Goal: Task Accomplishment & Management: Complete application form

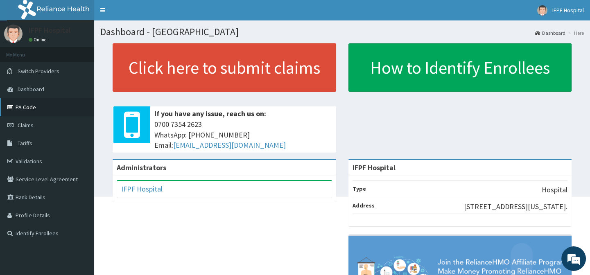
click at [22, 105] on link "PA Code" at bounding box center [47, 107] width 94 height 18
click at [25, 123] on span "Claims" at bounding box center [26, 125] width 16 height 7
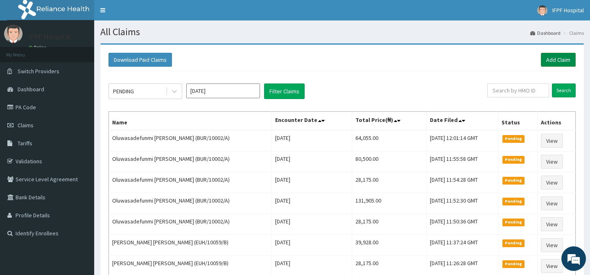
click at [554, 62] on link "Add Claim" at bounding box center [558, 60] width 35 height 14
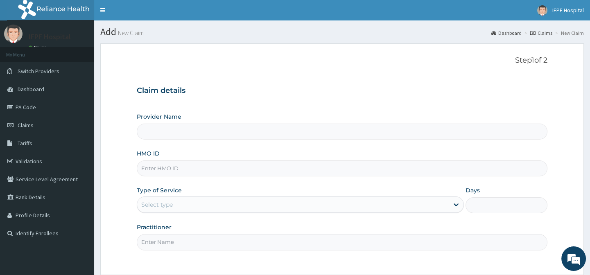
type input "IFPF Hospital"
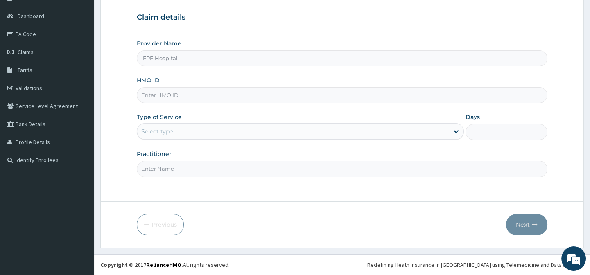
click at [157, 95] on input "HMO ID" at bounding box center [342, 95] width 410 height 16
paste input "PYH/10013/C"
type input "PYH/10013/C"
click at [164, 131] on div "Select type" at bounding box center [157, 131] width 32 height 8
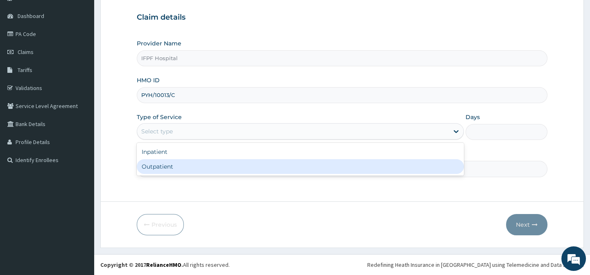
click at [156, 169] on div "Outpatient" at bounding box center [300, 166] width 327 height 15
type input "1"
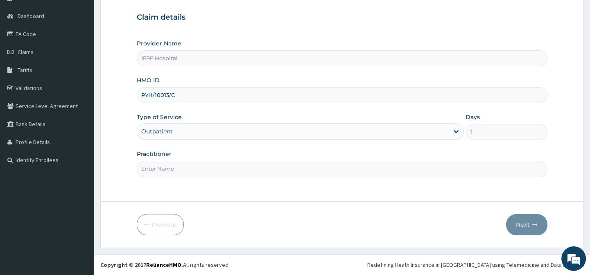
click at [155, 170] on input "Practitioner" at bounding box center [342, 169] width 410 height 16
type input "[PERSON_NAME]"
click at [530, 227] on button "Next" at bounding box center [526, 224] width 41 height 21
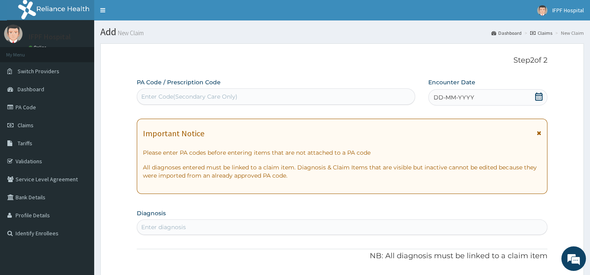
click at [233, 91] on div "Enter Code(Secondary Care Only)" at bounding box center [275, 96] width 277 height 13
type input "PA/129DFF"
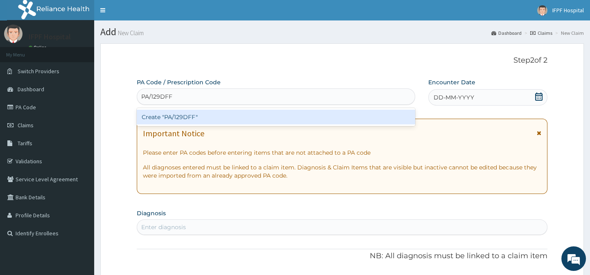
click at [181, 114] on div "Create "PA/129DFF"" at bounding box center [276, 117] width 278 height 15
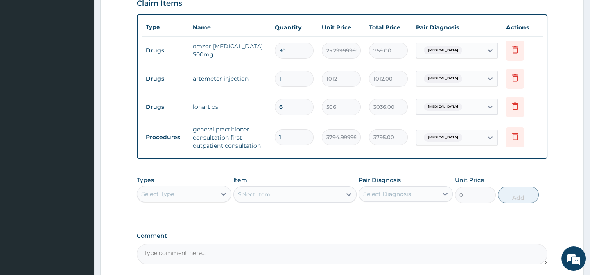
scroll to position [371, 0]
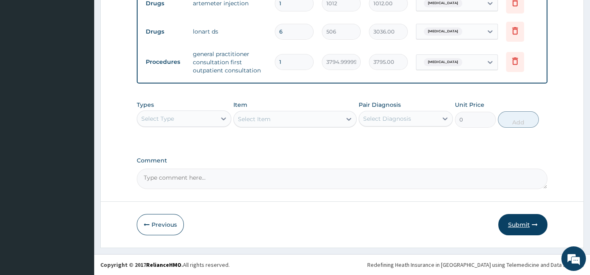
click at [516, 228] on button "Submit" at bounding box center [522, 224] width 49 height 21
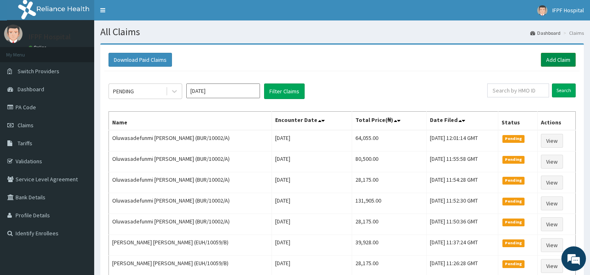
click at [559, 64] on link "Add Claim" at bounding box center [558, 60] width 35 height 14
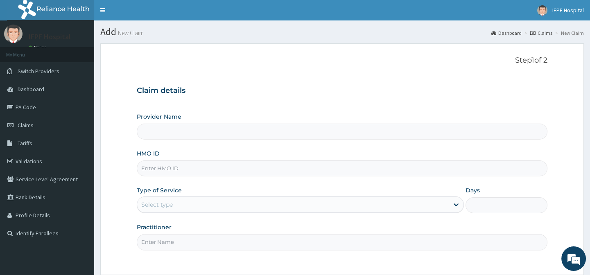
type input "IFPF Hospital"
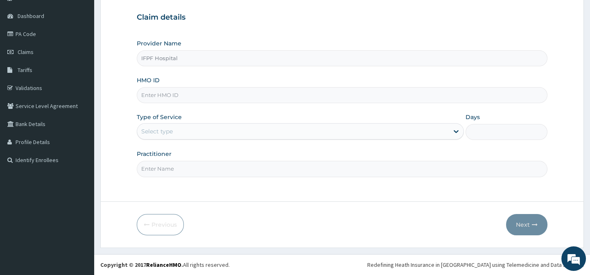
click at [146, 93] on input "HMO ID" at bounding box center [342, 95] width 410 height 16
paste input "PYH/10013/C"
type input "PYH/10013/C"
click at [162, 129] on div "Select type" at bounding box center [157, 131] width 32 height 8
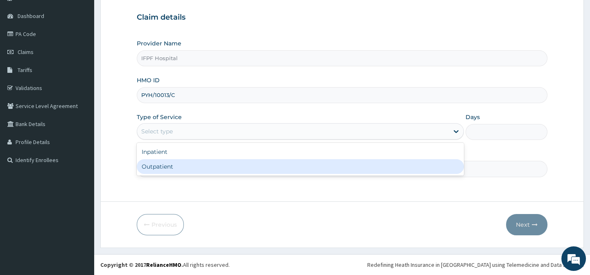
click at [157, 167] on div "Outpatient" at bounding box center [300, 166] width 327 height 15
type input "1"
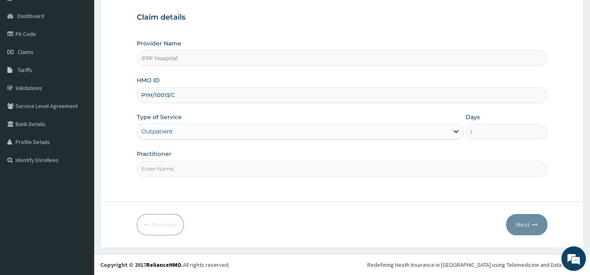
click at [156, 169] on input "Practitioner" at bounding box center [342, 169] width 410 height 16
type input "[PERSON_NAME]"
click at [527, 225] on button "Next" at bounding box center [526, 224] width 41 height 21
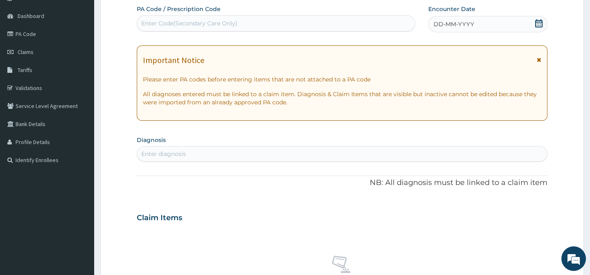
click at [174, 19] on div "Enter Code(Secondary Care Only)" at bounding box center [189, 23] width 96 height 8
type input "PA/61BD37"
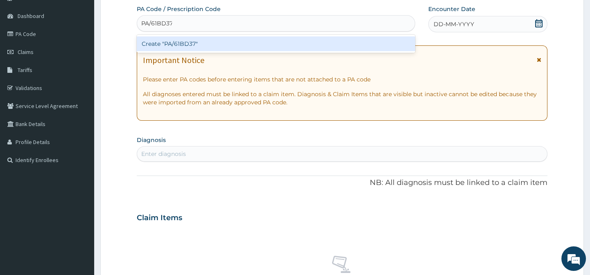
click at [169, 43] on div "Create "PA/61BD37"" at bounding box center [276, 43] width 278 height 15
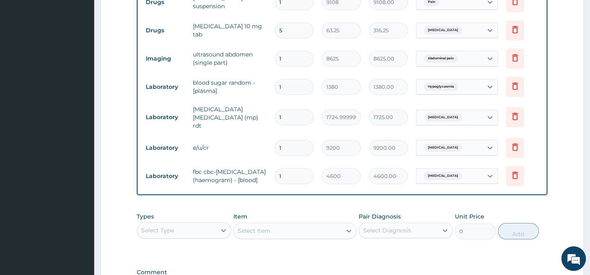
scroll to position [484, 0]
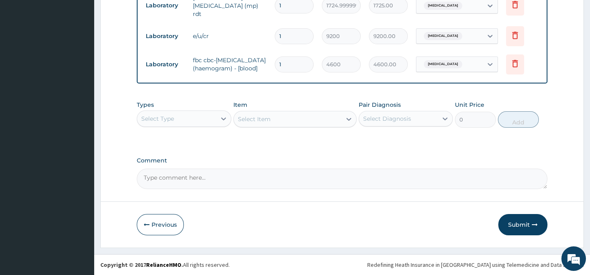
click at [178, 119] on div "Select Type" at bounding box center [176, 118] width 79 height 13
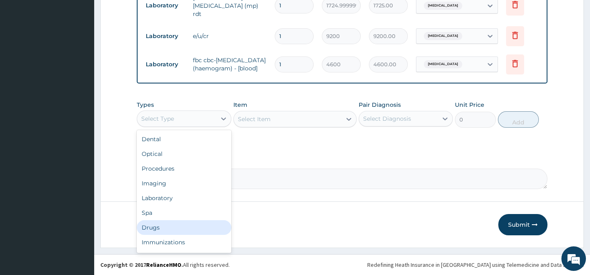
click at [153, 230] on div "Drugs" at bounding box center [184, 227] width 94 height 15
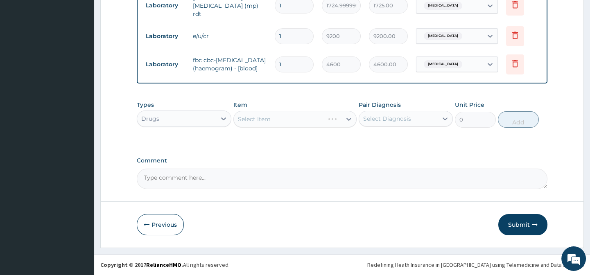
click at [288, 117] on div "Select Item" at bounding box center [294, 119] width 123 height 16
click at [282, 119] on div "Select Item" at bounding box center [294, 119] width 123 height 16
click at [270, 117] on div "Select Item" at bounding box center [288, 119] width 108 height 13
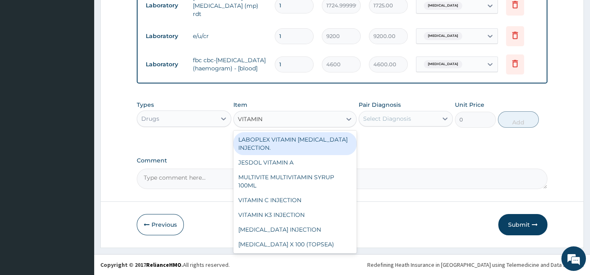
type input "VITAMIN C"
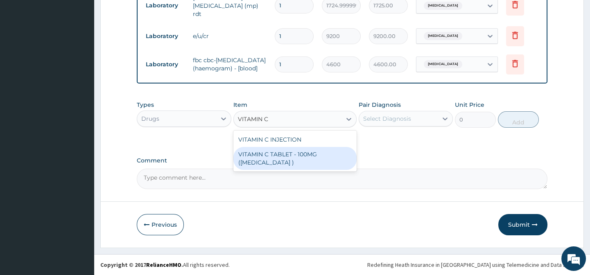
drag, startPoint x: 287, startPoint y: 151, endPoint x: 325, endPoint y: 135, distance: 41.6
click at [287, 151] on div "VITAMIN C TABLET - 100MG (ASCORBIC ACID )" at bounding box center [294, 158] width 123 height 23
type input "16.8"
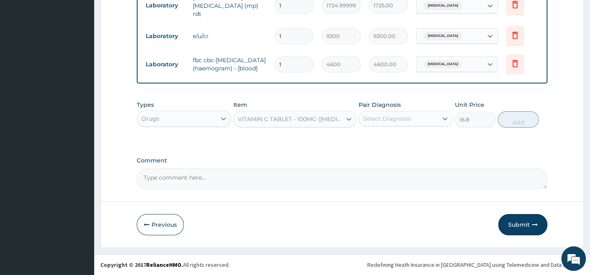
click at [391, 115] on div "Select Diagnosis" at bounding box center [387, 119] width 48 height 8
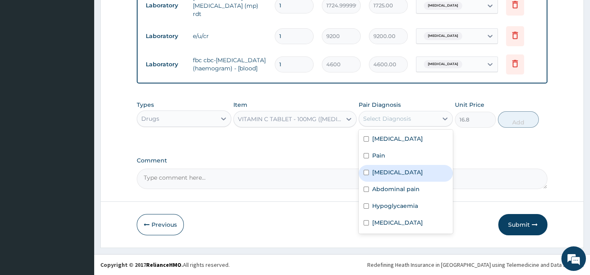
click at [390, 173] on label "Upper respiratory infection" at bounding box center [397, 172] width 51 height 8
checkbox input "true"
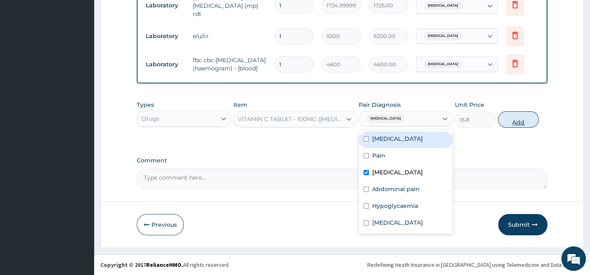
click at [523, 119] on button "Add" at bounding box center [518, 119] width 41 height 16
type input "0"
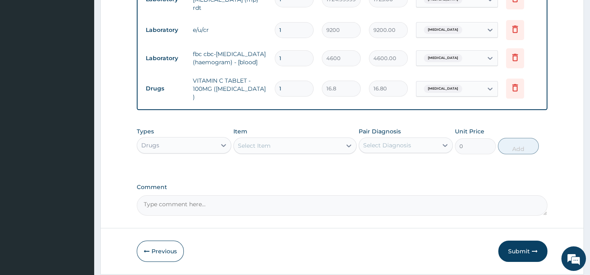
type input "0.00"
type input "4"
type input "67.20"
type input "42"
type input "705.60"
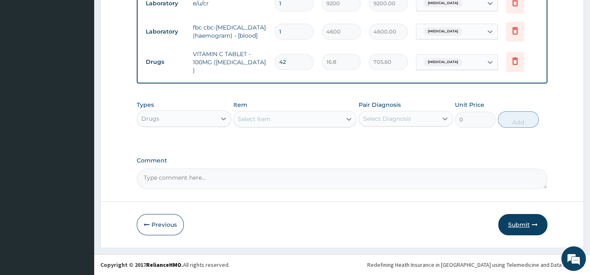
type input "42"
click at [516, 221] on button "Submit" at bounding box center [522, 224] width 49 height 21
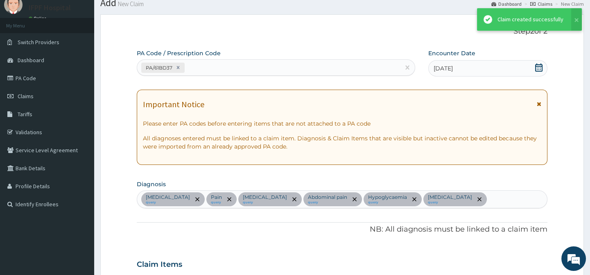
scroll to position [513, 0]
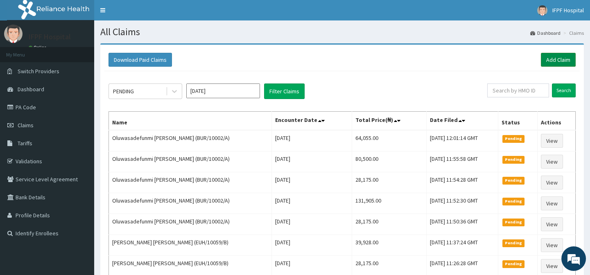
click at [554, 53] on div "Download Paid Claims Add Claim" at bounding box center [341, 60] width 475 height 23
click at [554, 57] on link "Add Claim" at bounding box center [558, 60] width 35 height 14
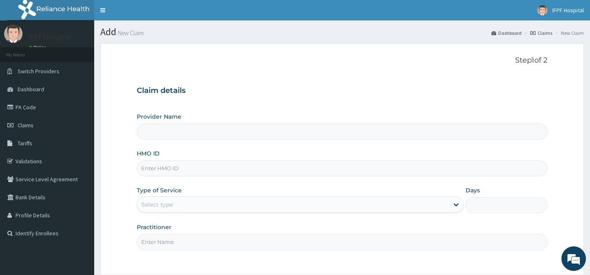
type input "IFPF Hospital"
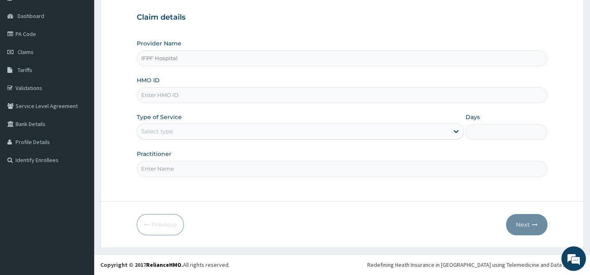
click at [158, 98] on input "HMO ID" at bounding box center [342, 95] width 410 height 16
paste input "LTI/10265/D"
type input "LTI/10265/D"
click at [163, 129] on div "Select type" at bounding box center [157, 131] width 32 height 8
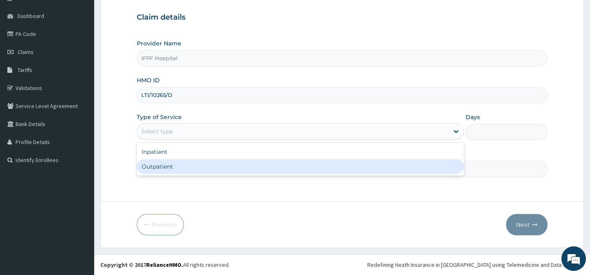
click at [155, 167] on div "Outpatient" at bounding box center [300, 166] width 327 height 15
type input "1"
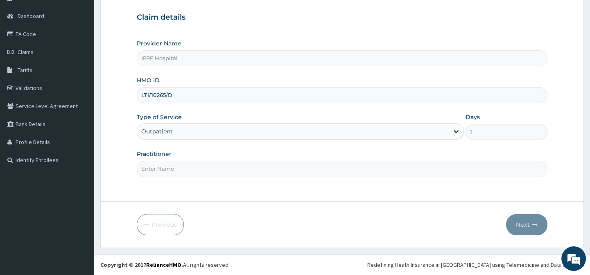
click at [154, 171] on input "Practitioner" at bounding box center [342, 169] width 410 height 16
type input "DR OYEKANMI"
click at [524, 218] on button "Next" at bounding box center [526, 224] width 41 height 21
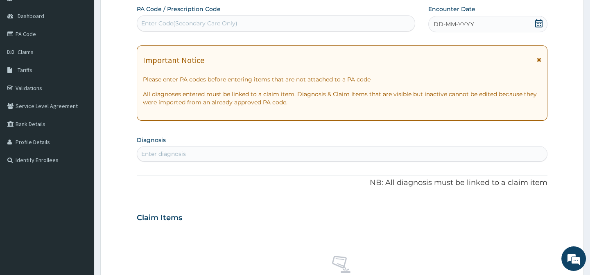
click at [237, 22] on div "Enter Code(Secondary Care Only)" at bounding box center [275, 23] width 277 height 13
type input "C"
click at [539, 24] on icon at bounding box center [538, 23] width 8 height 8
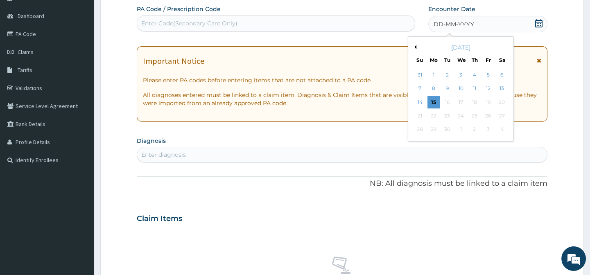
click at [420, 101] on div "14" at bounding box center [419, 102] width 12 height 12
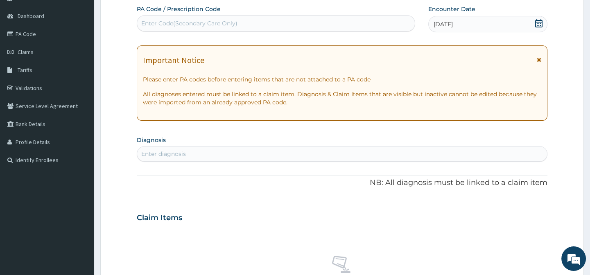
click at [171, 154] on div "Enter diagnosis" at bounding box center [163, 154] width 45 height 8
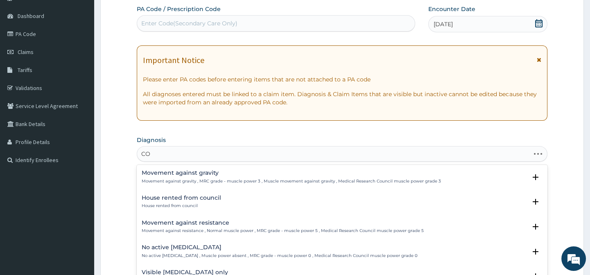
type input "C"
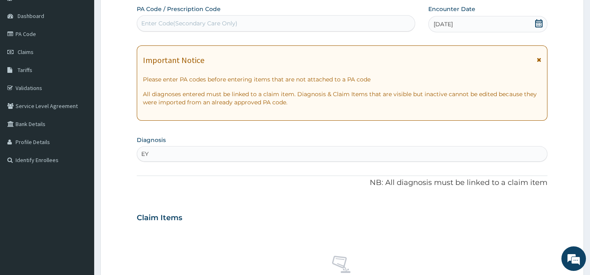
type input "EYE"
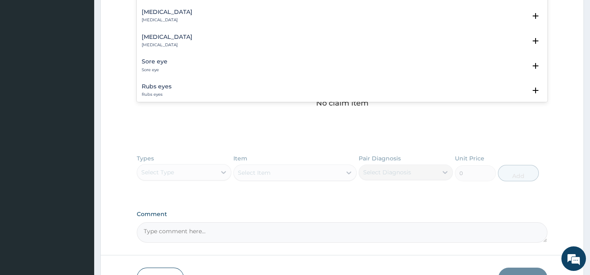
scroll to position [147, 0]
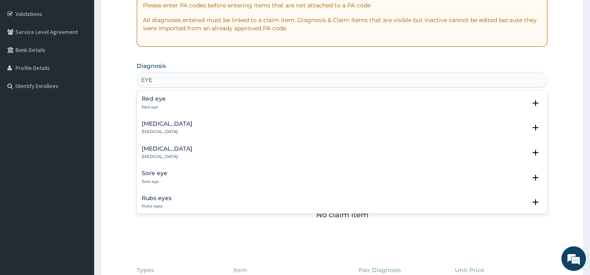
click at [159, 97] on h4 "Red eye" at bounding box center [154, 99] width 24 height 6
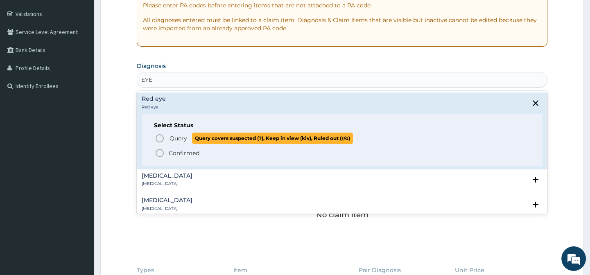
click at [171, 134] on span "Query" at bounding box center [178, 138] width 18 height 8
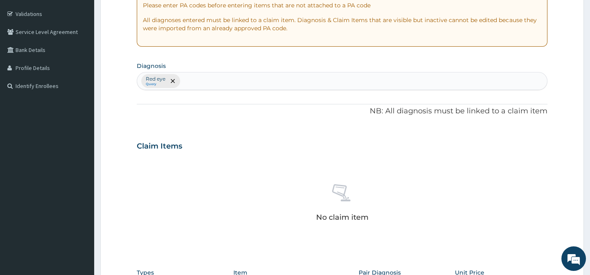
scroll to position [315, 0]
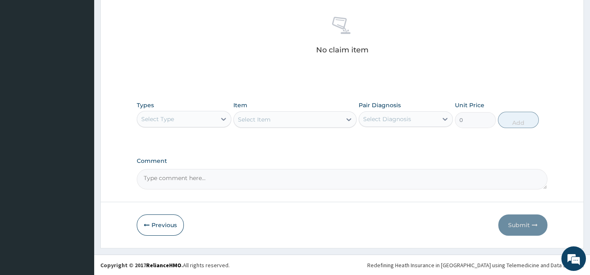
click at [191, 117] on div "Select Type" at bounding box center [176, 119] width 79 height 13
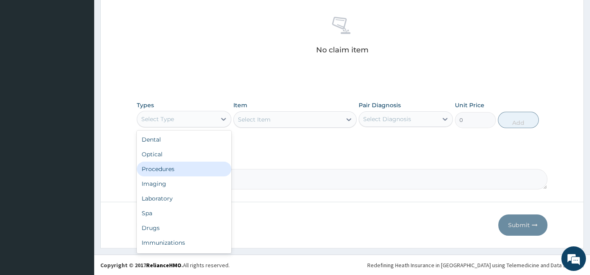
click at [166, 165] on div "Procedures" at bounding box center [184, 169] width 94 height 15
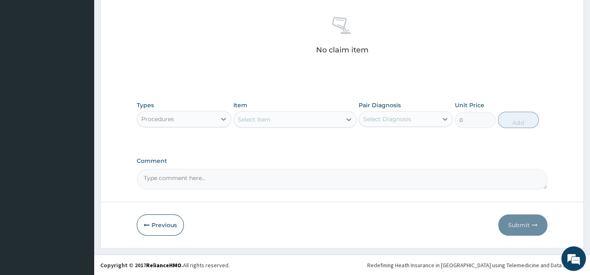
click at [278, 116] on div "Select Item" at bounding box center [288, 119] width 108 height 13
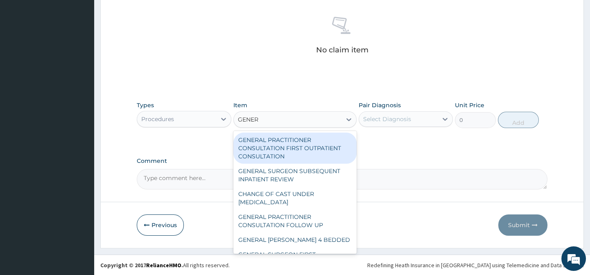
type input "GENERA"
click at [295, 143] on div "GENERAL PRACTITIONER CONSULTATION FIRST OUTPATIENT CONSULTATION" at bounding box center [294, 148] width 123 height 31
type input "3794.9999999999995"
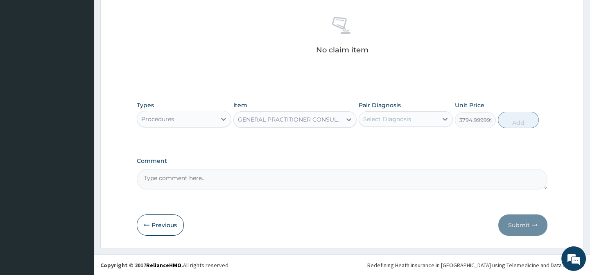
click at [397, 116] on div "Select Diagnosis" at bounding box center [387, 119] width 48 height 8
click at [388, 133] on div "Red eye" at bounding box center [405, 140] width 94 height 17
click at [382, 141] on label "Red eye" at bounding box center [384, 139] width 24 height 8
checkbox input "true"
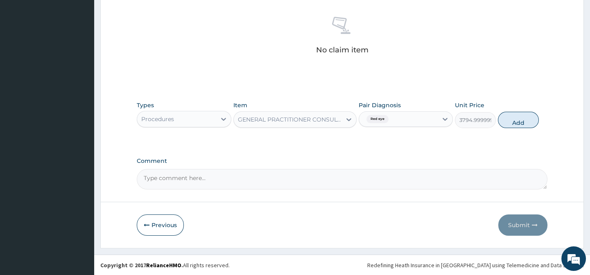
click at [299, 178] on textarea "Comment" at bounding box center [342, 179] width 410 height 20
click at [161, 219] on button "Previous" at bounding box center [160, 224] width 47 height 21
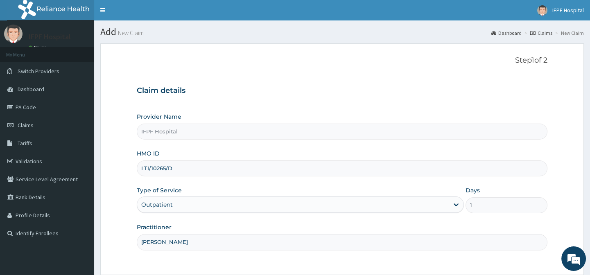
scroll to position [73, 0]
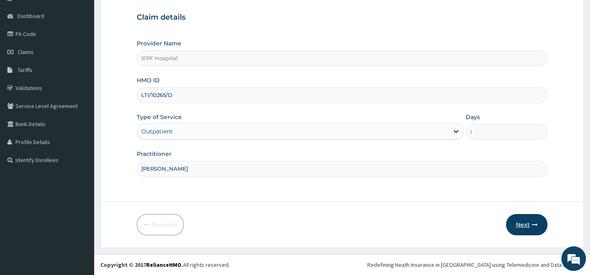
click at [516, 221] on button "Next" at bounding box center [526, 224] width 41 height 21
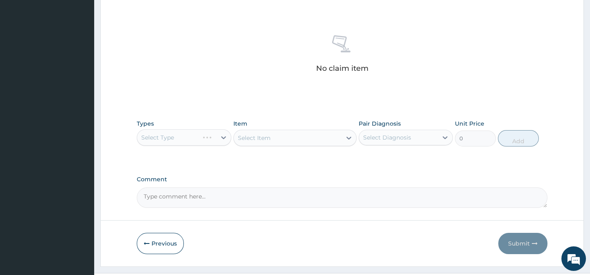
scroll to position [315, 0]
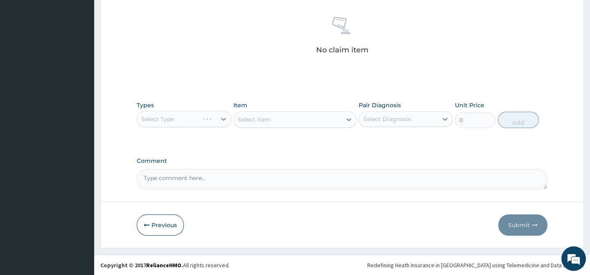
click at [177, 121] on div "Select Type" at bounding box center [184, 119] width 94 height 16
click at [168, 119] on div "Select Type" at bounding box center [157, 119] width 33 height 8
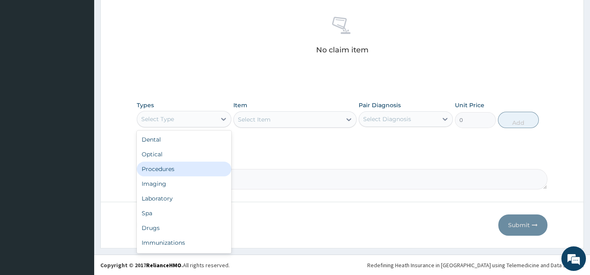
click at [159, 169] on div "Procedures" at bounding box center [184, 169] width 94 height 15
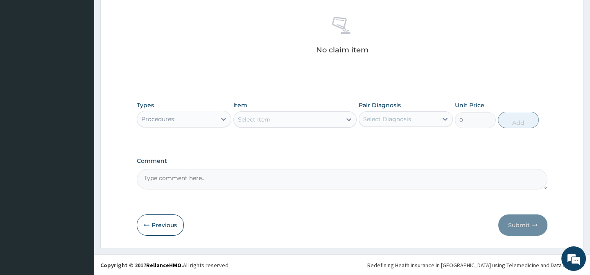
click at [271, 115] on div "Select Item" at bounding box center [288, 119] width 108 height 13
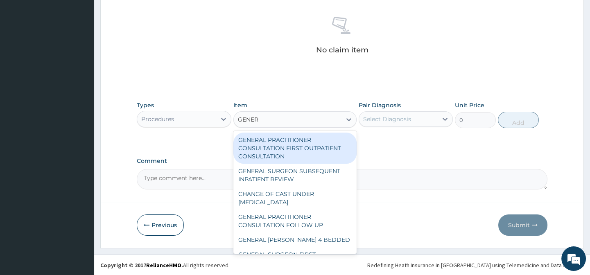
type input "GENERA"
click at [286, 158] on div "GENERAL PRACTITIONER CONSULTATION FIRST OUTPATIENT CONSULTATION" at bounding box center [294, 148] width 123 height 31
type input "3794.9999999999995"
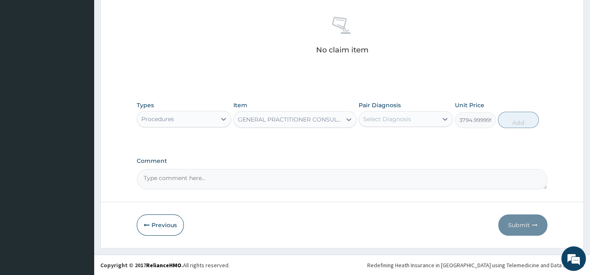
click at [407, 119] on div "Select Diagnosis" at bounding box center [387, 119] width 48 height 8
click at [392, 137] on label "Red eye" at bounding box center [384, 139] width 24 height 8
checkbox input "true"
click at [529, 121] on button "Add" at bounding box center [518, 120] width 41 height 16
type input "0"
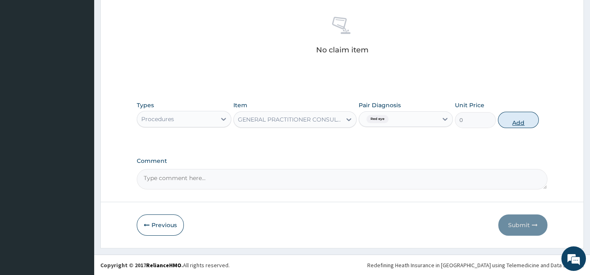
scroll to position [294, 0]
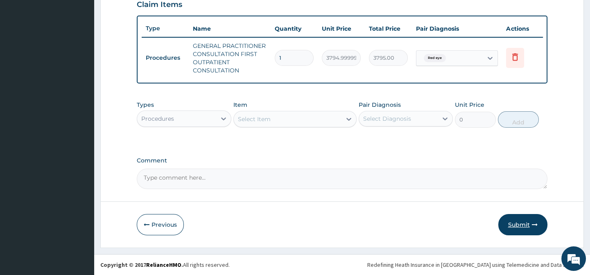
click at [526, 222] on button "Submit" at bounding box center [522, 224] width 49 height 21
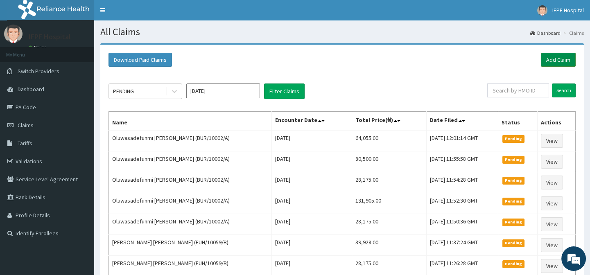
click at [558, 59] on link "Add Claim" at bounding box center [558, 60] width 35 height 14
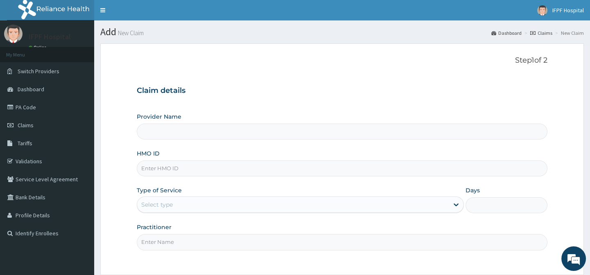
type input "IFPF Hospital"
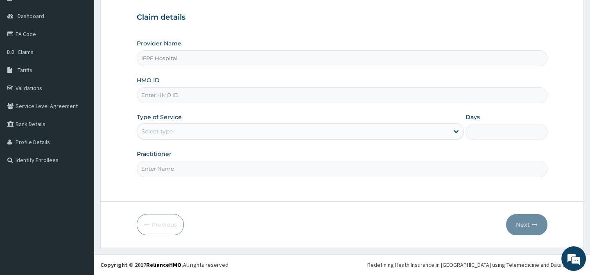
click at [163, 94] on input "HMO ID" at bounding box center [342, 95] width 410 height 16
paste input "LTI/10300/A"
type input "LTI/10300/A"
click at [176, 132] on div "Select type" at bounding box center [292, 131] width 311 height 13
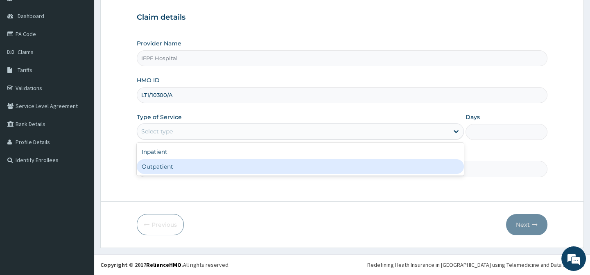
click at [161, 168] on div "Outpatient" at bounding box center [300, 166] width 327 height 15
type input "1"
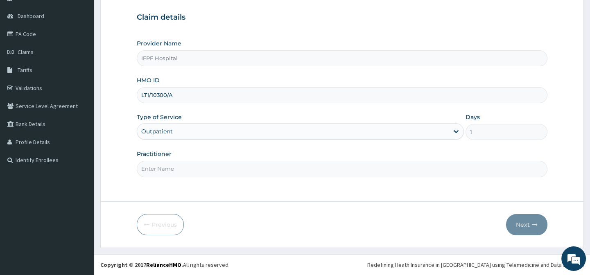
click at [160, 173] on input "Practitioner" at bounding box center [342, 169] width 410 height 16
type input "DR MORONKOLA"
click at [521, 222] on button "Next" at bounding box center [526, 224] width 41 height 21
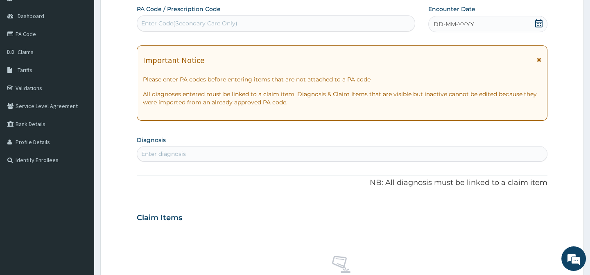
click at [232, 21] on div "Enter Code(Secondary Care Only)" at bounding box center [189, 23] width 96 height 8
type input "PA/0B7BFF"
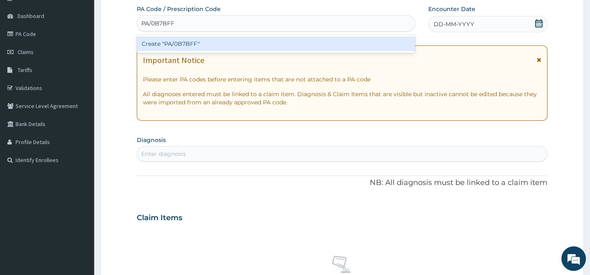
click at [177, 44] on div "Create "PA/0B7BFF"" at bounding box center [276, 43] width 278 height 15
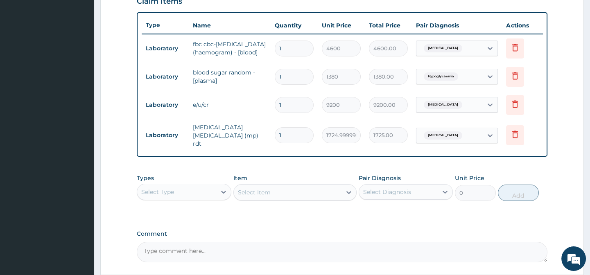
scroll to position [371, 0]
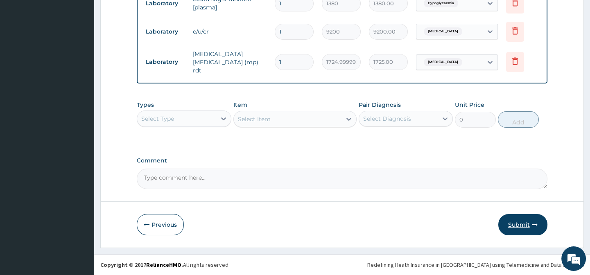
click at [530, 228] on button "Submit" at bounding box center [522, 224] width 49 height 21
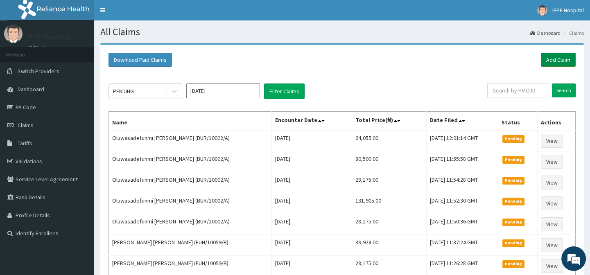
click at [550, 61] on link "Add Claim" at bounding box center [558, 60] width 35 height 14
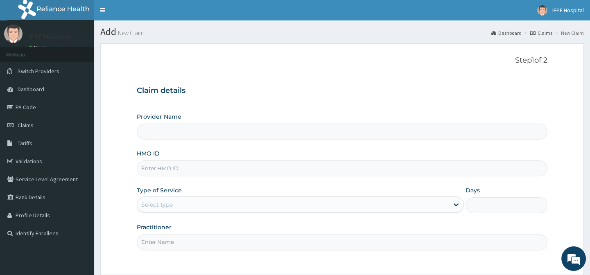
type input "IFPF Hospital"
click at [162, 167] on input "HMO ID" at bounding box center [342, 168] width 410 height 16
paste input "LTI/10300/A"
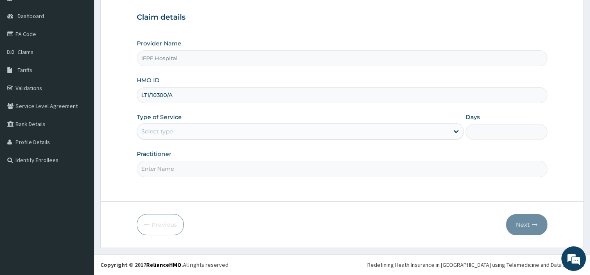
type input "LTI/10300/A"
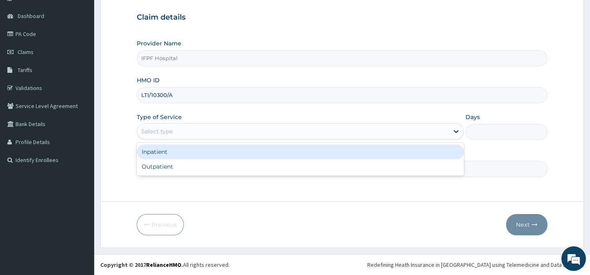
click at [178, 131] on div "Select type" at bounding box center [292, 131] width 311 height 13
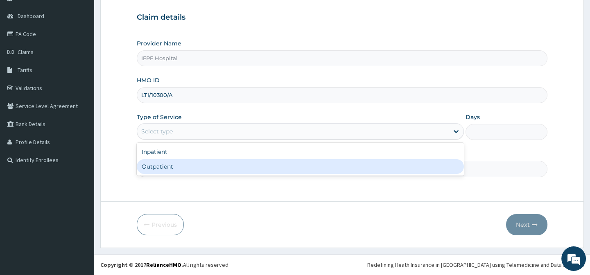
click at [162, 167] on div "Outpatient" at bounding box center [300, 166] width 327 height 15
type input "1"
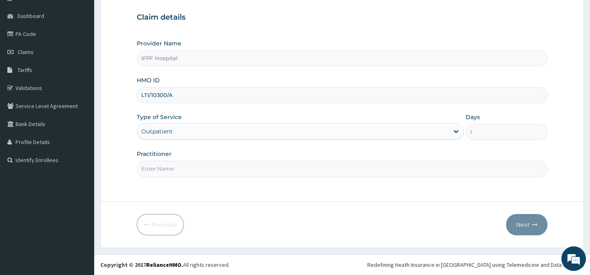
click at [163, 169] on input "Practitioner" at bounding box center [342, 169] width 410 height 16
type input "[PERSON_NAME]"
click at [527, 224] on button "Next" at bounding box center [526, 224] width 41 height 21
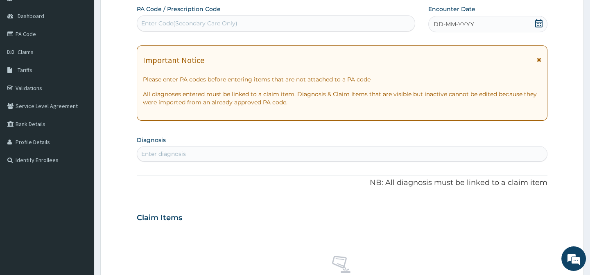
click at [538, 24] on icon at bounding box center [538, 23] width 8 height 8
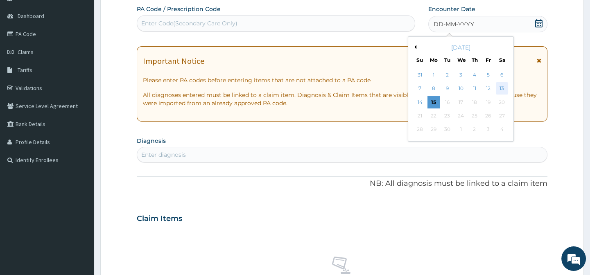
click at [499, 87] on div "13" at bounding box center [501, 89] width 12 height 12
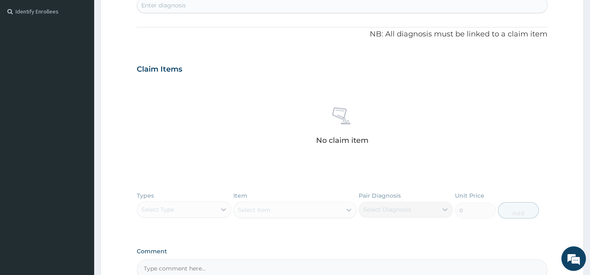
scroll to position [147, 0]
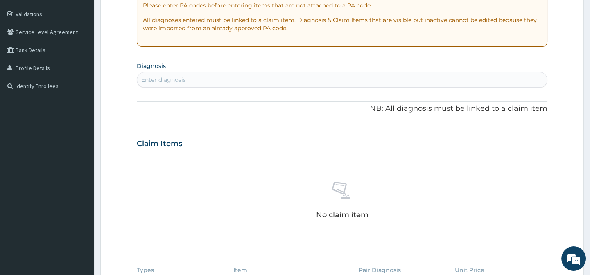
click at [179, 81] on div "Enter diagnosis" at bounding box center [163, 80] width 45 height 8
type input "MALA"
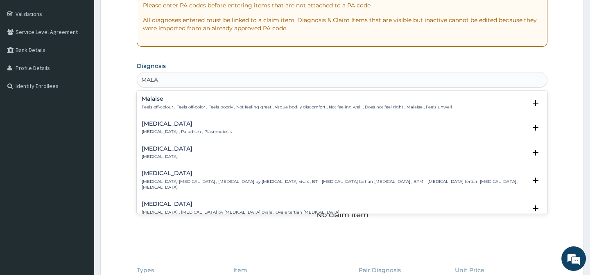
click at [155, 124] on h4 "[MEDICAL_DATA]" at bounding box center [187, 124] width 90 height 6
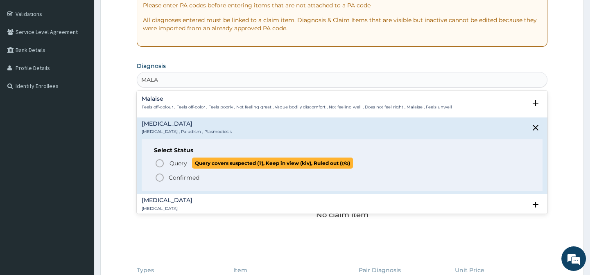
click at [162, 161] on icon "status option query" at bounding box center [160, 163] width 10 height 10
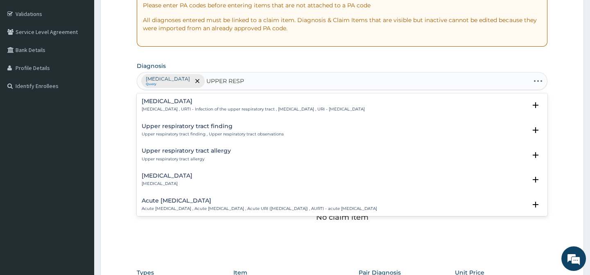
type input "UPPER RESPI"
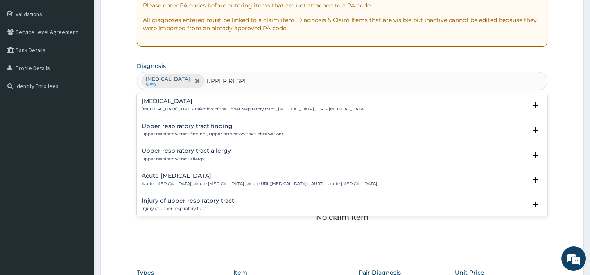
click at [171, 102] on h4 "[MEDICAL_DATA]" at bounding box center [253, 101] width 223 height 6
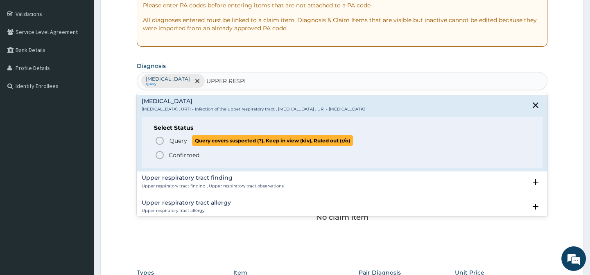
click at [172, 139] on span "Query" at bounding box center [178, 141] width 18 height 8
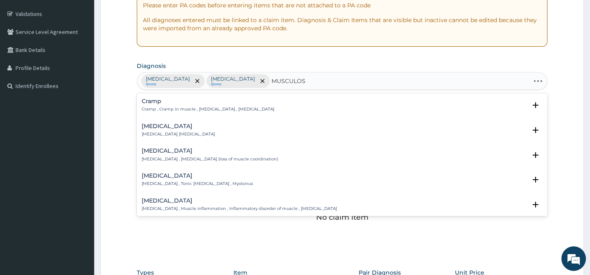
type input "MUSCULOSK"
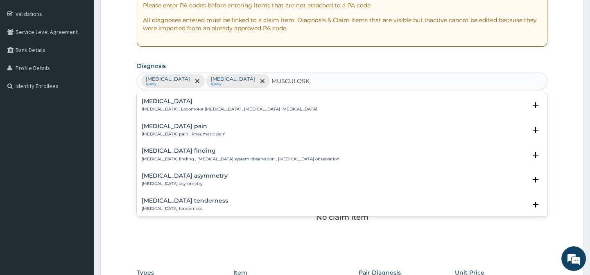
click at [183, 128] on h4 "[MEDICAL_DATA] pain" at bounding box center [184, 126] width 84 height 6
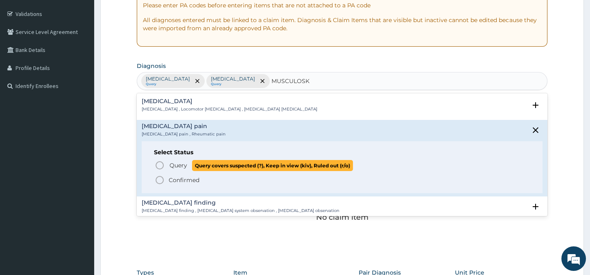
click at [170, 163] on span "Query" at bounding box center [178, 165] width 18 height 8
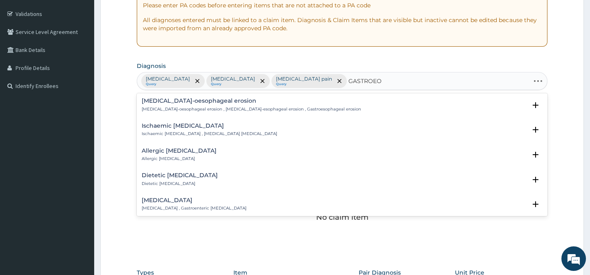
scroll to position [0, 0]
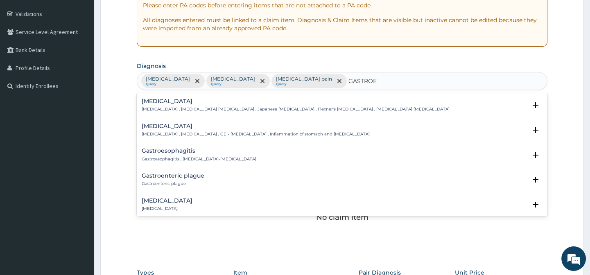
type input "GASTROE"
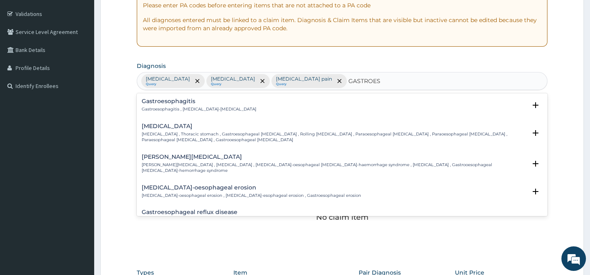
type input "GASTROESO"
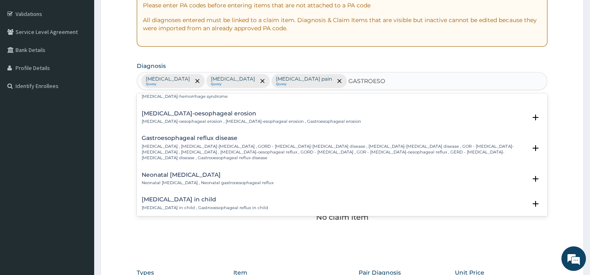
click at [207, 139] on h4 "Gastroesophageal reflux disease" at bounding box center [334, 138] width 384 height 6
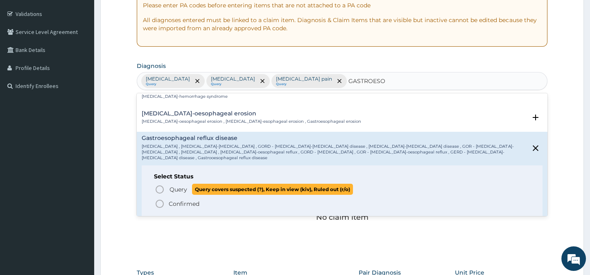
click at [178, 191] on span "Query" at bounding box center [178, 189] width 18 height 8
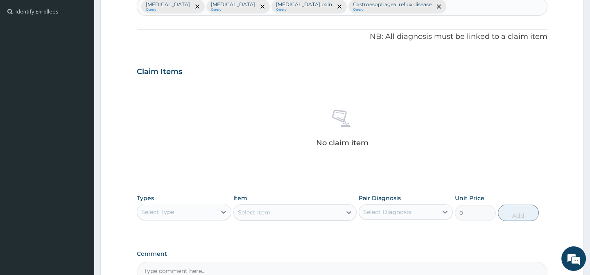
scroll to position [315, 0]
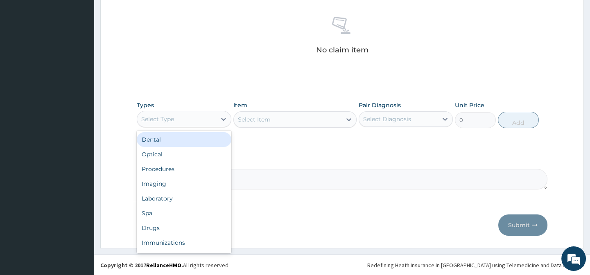
click at [168, 117] on div "Select Type" at bounding box center [157, 119] width 33 height 8
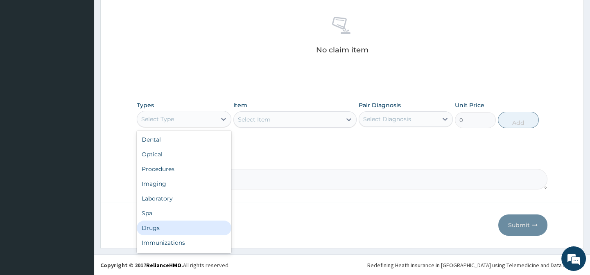
click at [149, 228] on div "Drugs" at bounding box center [184, 228] width 94 height 15
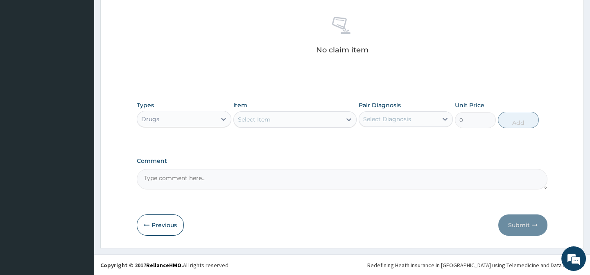
click at [267, 122] on div "Select Item" at bounding box center [254, 119] width 33 height 8
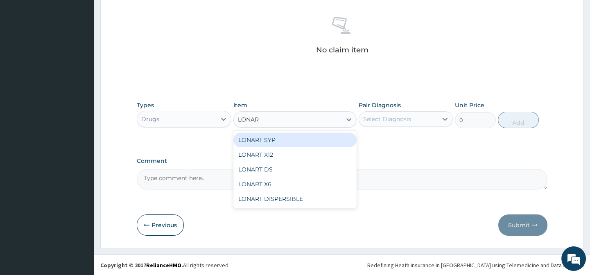
type input "LONART"
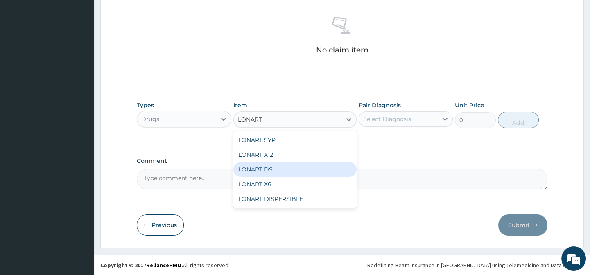
click at [266, 169] on div "LONART DS" at bounding box center [294, 169] width 123 height 15
type input "506"
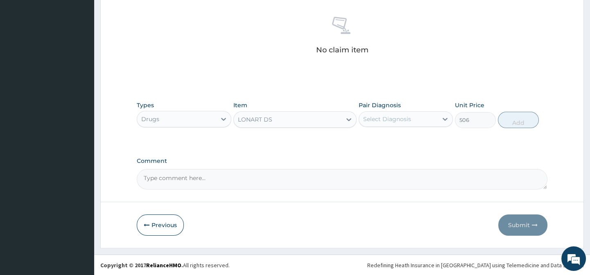
click at [401, 115] on div "Select Diagnosis" at bounding box center [387, 119] width 48 height 8
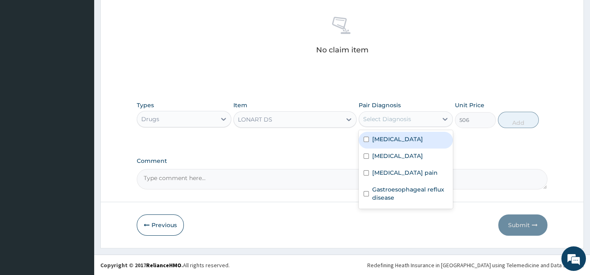
click at [392, 137] on label "[MEDICAL_DATA]" at bounding box center [397, 139] width 51 height 8
checkbox input "true"
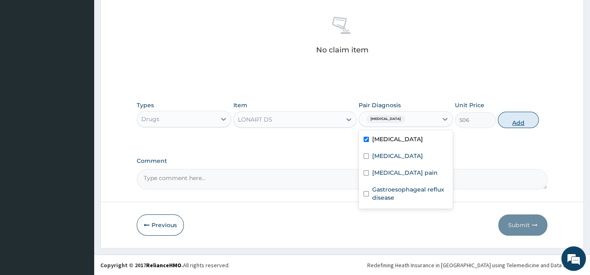
click at [509, 119] on button "Add" at bounding box center [518, 120] width 41 height 16
type input "0"
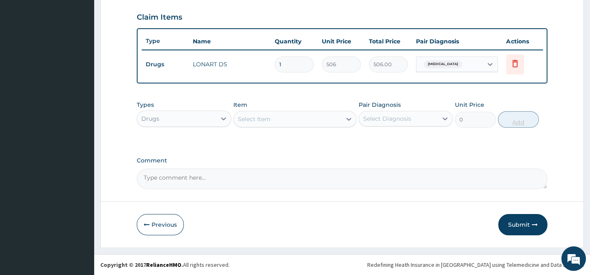
scroll to position [281, 0]
type input "0.00"
type input "6"
type input "3036.00"
type input "6"
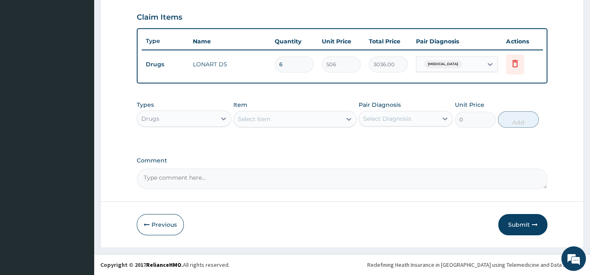
click at [279, 117] on div "Select Item" at bounding box center [288, 119] width 108 height 13
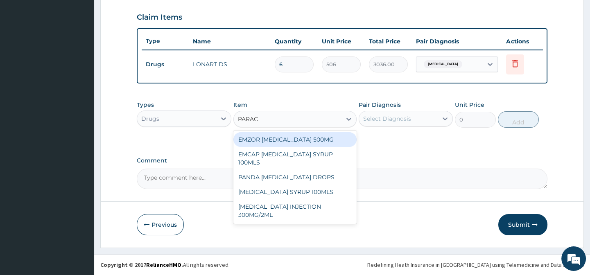
type input "PARACE"
click at [296, 137] on div "EMZOR [MEDICAL_DATA] 500MG" at bounding box center [294, 139] width 123 height 15
type input "25.299999999999997"
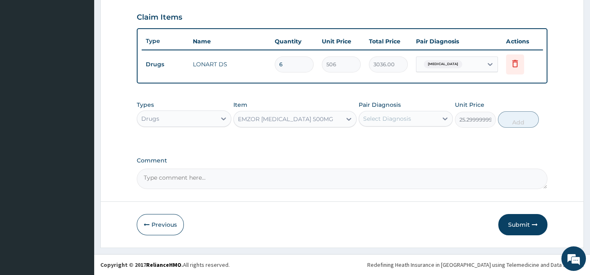
click at [394, 119] on div "Select Diagnosis" at bounding box center [387, 119] width 48 height 8
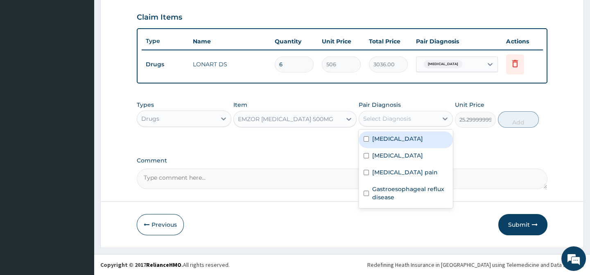
click at [383, 142] on label "[MEDICAL_DATA]" at bounding box center [397, 139] width 51 height 8
checkbox input "true"
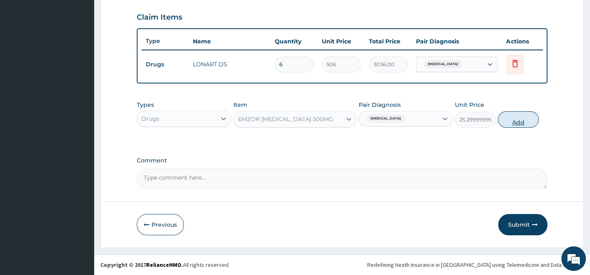
click at [509, 119] on button "Add" at bounding box center [518, 119] width 41 height 16
type input "0"
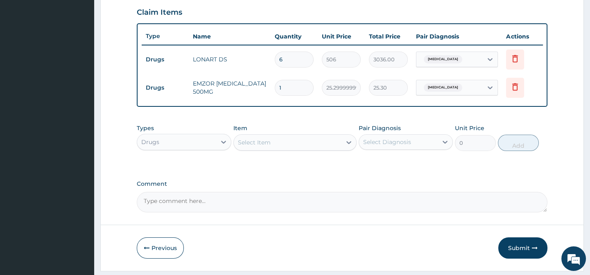
type input "0.00"
type input "3"
type input "75.90"
type input "30"
type input "759.00"
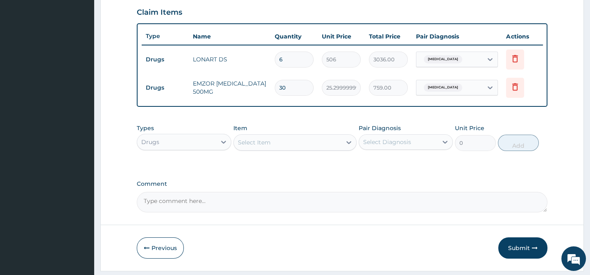
type input "30"
click at [265, 144] on div "Select Item" at bounding box center [254, 142] width 33 height 8
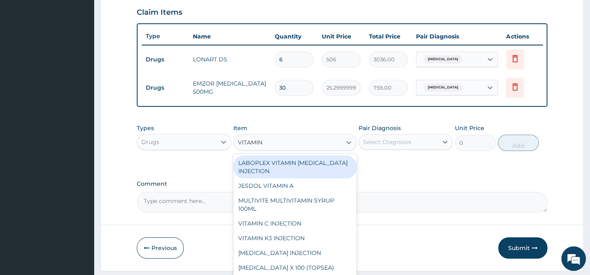
type input "VITAMIN C"
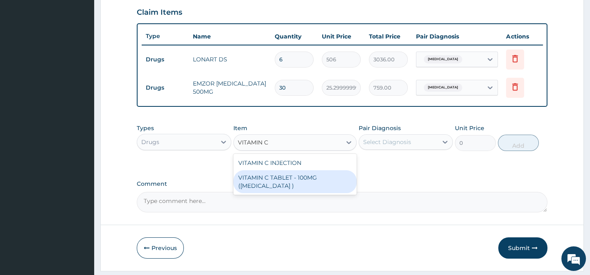
drag, startPoint x: 311, startPoint y: 183, endPoint x: 330, endPoint y: 177, distance: 19.8
click at [311, 183] on div "VITAMIN C TABLET - 100MG (ASCORBIC ACID )" at bounding box center [294, 181] width 123 height 23
type input "16.8"
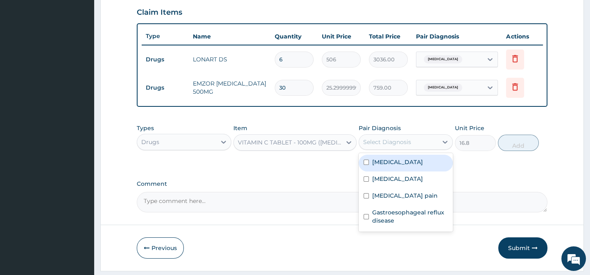
click at [406, 143] on div "Select Diagnosis" at bounding box center [387, 142] width 48 height 8
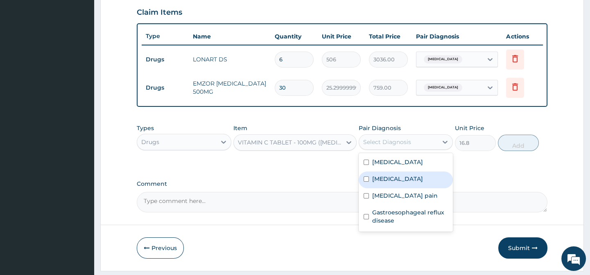
click at [400, 183] on label "Upper respiratory infection" at bounding box center [397, 179] width 51 height 8
checkbox input "true"
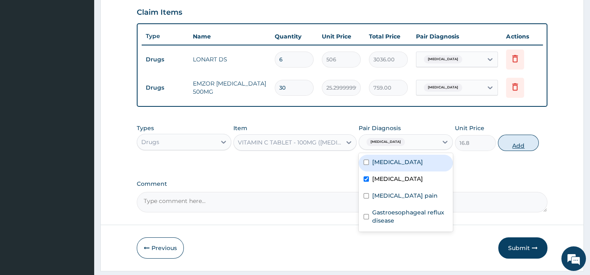
click at [516, 149] on button "Add" at bounding box center [518, 143] width 41 height 16
type input "0"
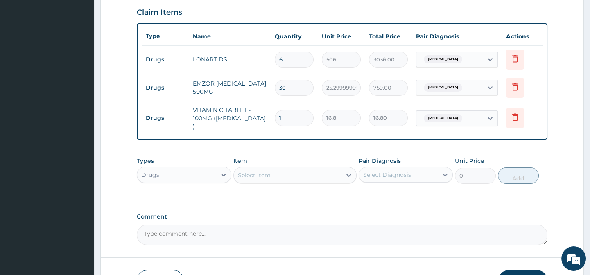
type input "0.00"
type input "4"
type input "67.20"
type input "42"
type input "705.60"
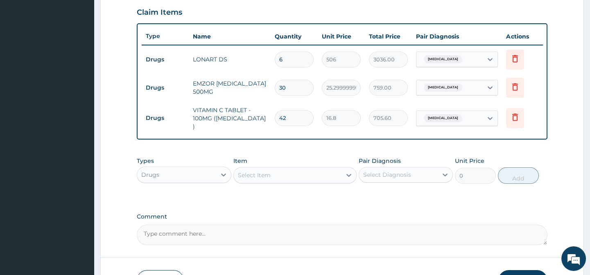
scroll to position [338, 0]
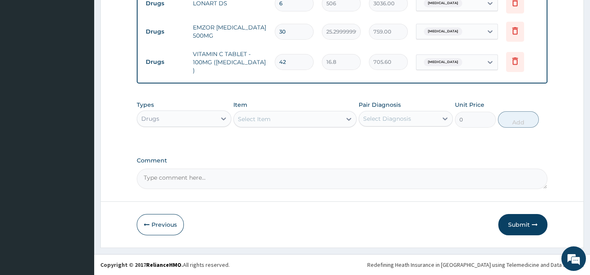
type input "42"
click at [266, 115] on div "Select Item" at bounding box center [254, 119] width 33 height 8
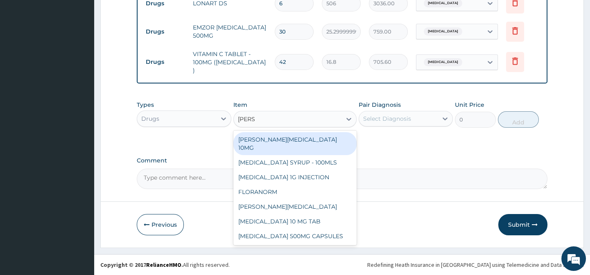
type input "LORAT"
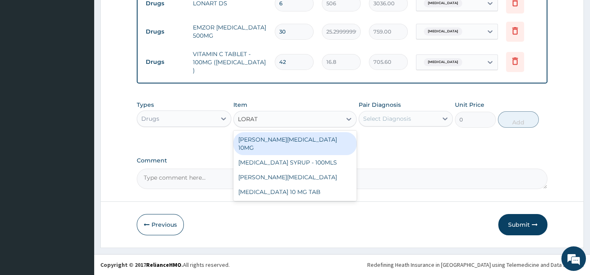
click at [292, 136] on div "LORATYN LORATADINE 10MG" at bounding box center [294, 143] width 123 height 23
type input "94.87499999999999"
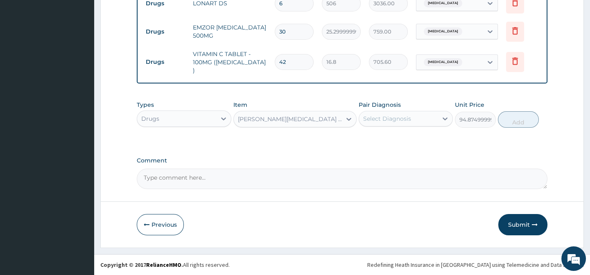
click at [374, 118] on div "Select Diagnosis" at bounding box center [387, 119] width 48 height 8
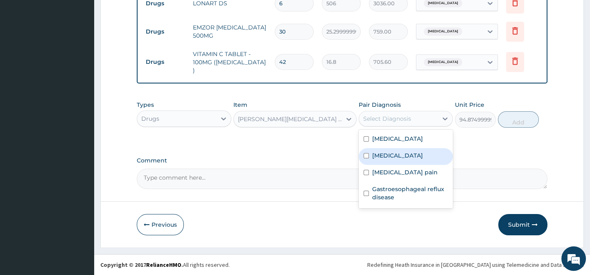
click at [410, 148] on div "Upper respiratory infection" at bounding box center [405, 156] width 94 height 17
checkbox input "true"
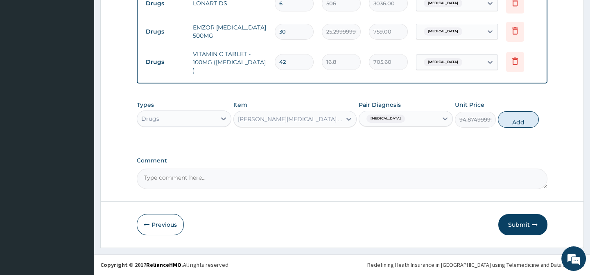
click at [501, 115] on button "Add" at bounding box center [518, 119] width 41 height 16
type input "0"
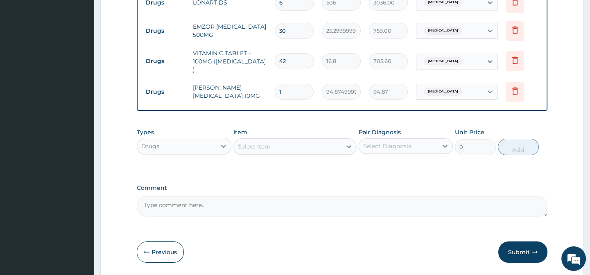
type input "0.00"
type input "5"
type input "474.37"
type input "5"
click at [268, 149] on div "Select Item" at bounding box center [254, 146] width 33 height 8
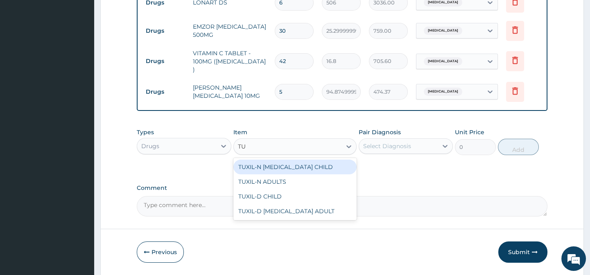
type input "TUX"
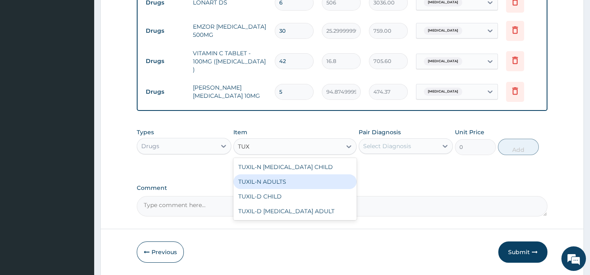
click at [277, 184] on div "TUXIL-N ADULTS" at bounding box center [294, 181] width 123 height 15
type input "1707.7500000000002"
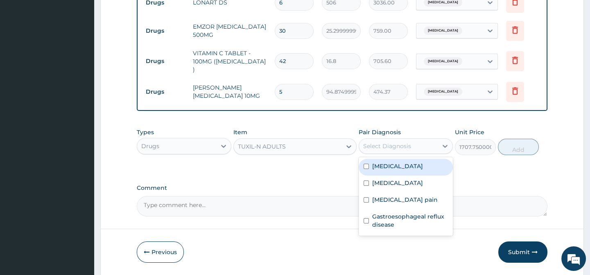
click at [374, 149] on div "Select Diagnosis" at bounding box center [387, 146] width 48 height 8
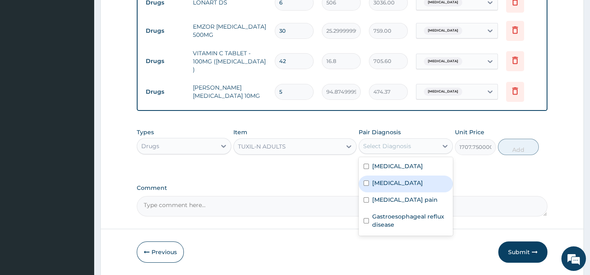
click at [408, 184] on label "Upper respiratory infection" at bounding box center [397, 183] width 51 height 8
checkbox input "true"
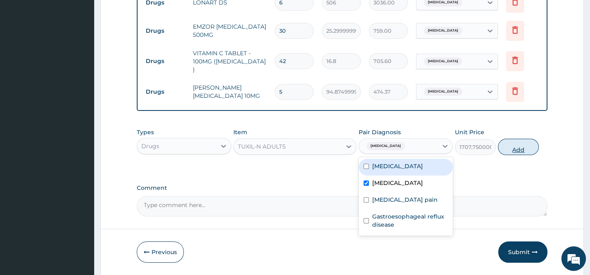
click at [513, 145] on button "Add" at bounding box center [518, 147] width 41 height 16
type input "0"
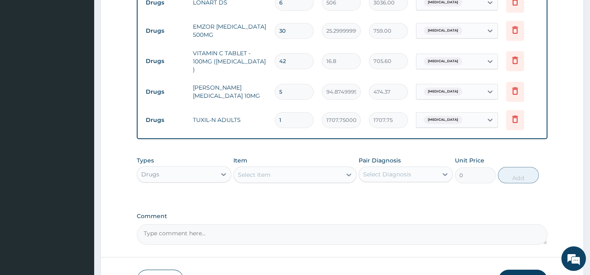
scroll to position [395, 0]
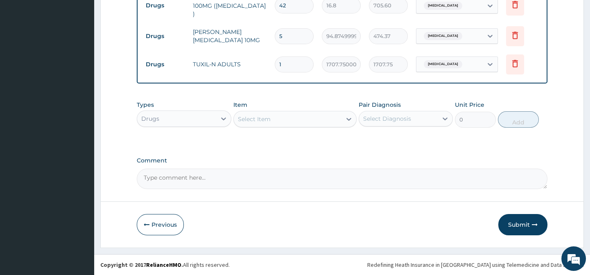
click at [270, 124] on div "Select Item" at bounding box center [288, 119] width 108 height 13
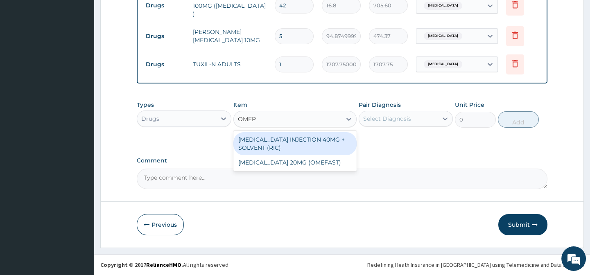
type input "OMEPR"
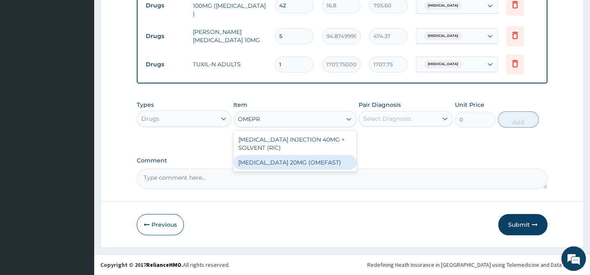
click at [294, 165] on div "OMEPRAZOLE 20MG (OMEFAST)" at bounding box center [294, 162] width 123 height 15
type input "88.55"
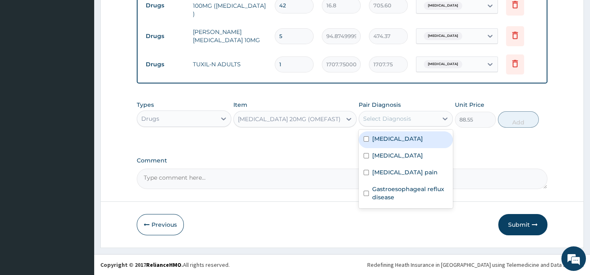
click at [384, 116] on div "Select Diagnosis" at bounding box center [387, 119] width 48 height 8
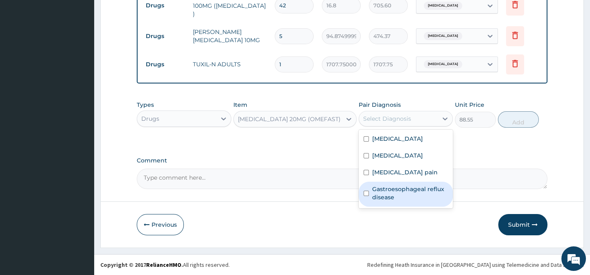
click at [418, 190] on label "Gastroesophageal reflux disease" at bounding box center [410, 193] width 76 height 16
checkbox input "true"
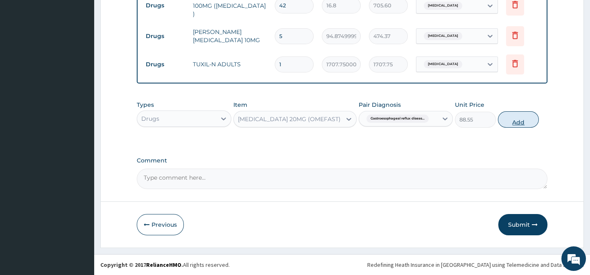
click at [518, 124] on button "Add" at bounding box center [518, 119] width 41 height 16
type input "0"
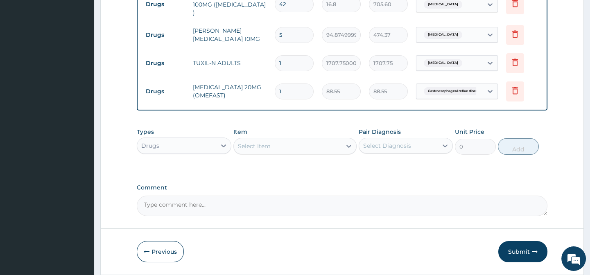
type input "10"
type input "885.50"
type input "10"
click at [259, 142] on div "Select Item" at bounding box center [288, 146] width 108 height 13
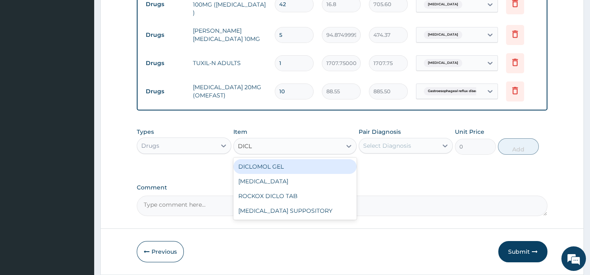
type input "DICLO"
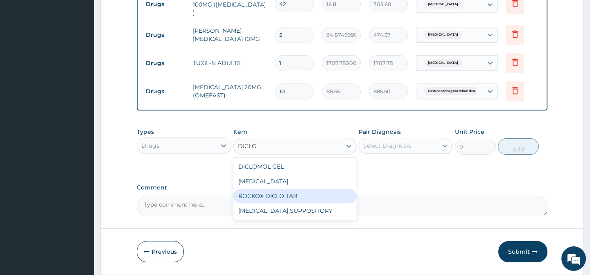
click at [282, 199] on div "ROCKOX DICLO TAB" at bounding box center [294, 196] width 123 height 15
type input "88.55"
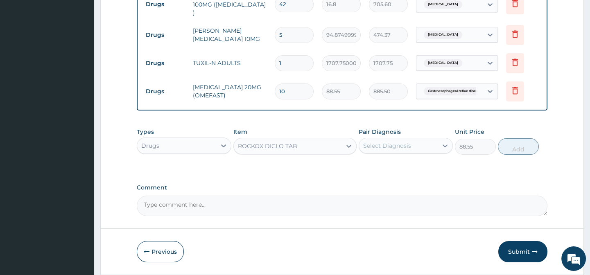
click at [384, 144] on div "Select Diagnosis" at bounding box center [387, 146] width 48 height 8
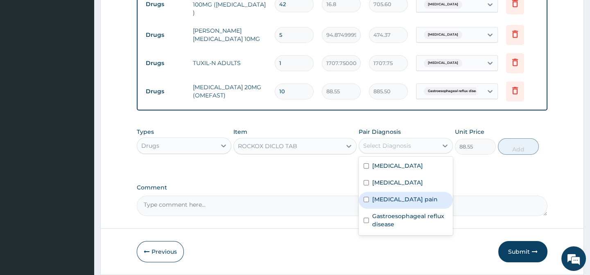
click at [393, 198] on label "Musculoskeletal pain" at bounding box center [404, 199] width 65 height 8
checkbox input "true"
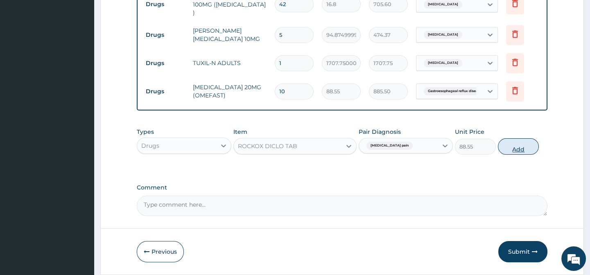
click at [521, 152] on button "Add" at bounding box center [518, 146] width 41 height 16
type input "0"
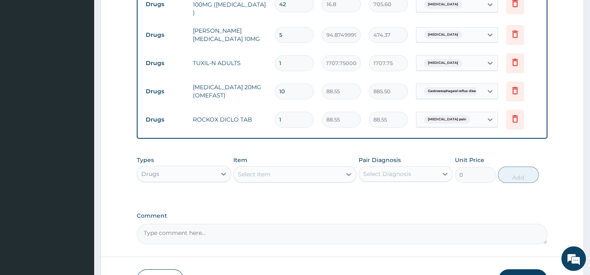
type input "10"
type input "885.50"
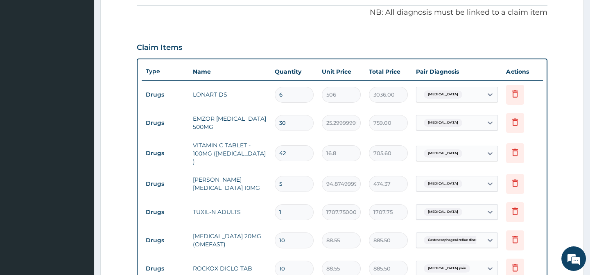
scroll to position [452, 0]
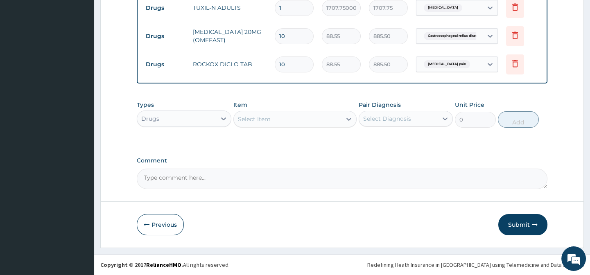
type input "10"
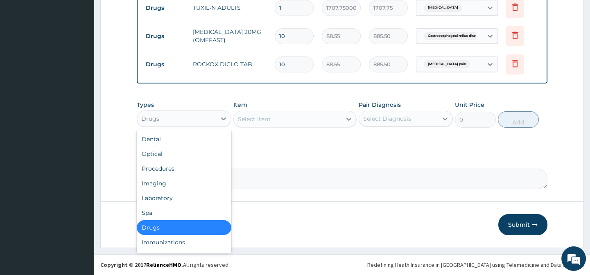
click at [170, 121] on div "Drugs" at bounding box center [176, 118] width 79 height 13
click at [156, 169] on div "Procedures" at bounding box center [184, 168] width 94 height 15
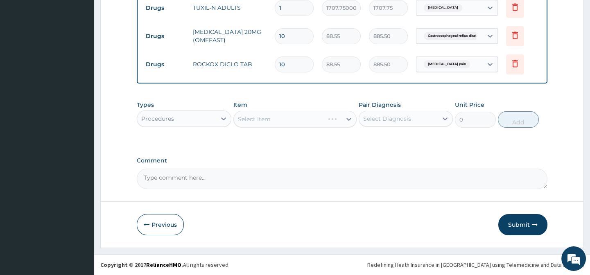
click at [274, 119] on div "Select Item" at bounding box center [294, 119] width 123 height 16
click at [275, 115] on div "Select Item" at bounding box center [288, 119] width 108 height 13
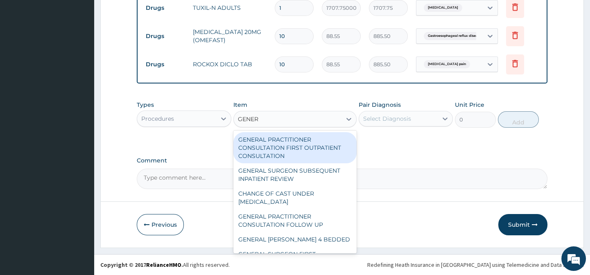
type input "GENERA"
drag, startPoint x: 284, startPoint y: 142, endPoint x: 319, endPoint y: 135, distance: 35.4
click at [286, 142] on div "GENERAL PRACTITIONER CONSULTATION FIRST OUTPATIENT CONSULTATION" at bounding box center [294, 147] width 123 height 31
type input "3794.9999999999995"
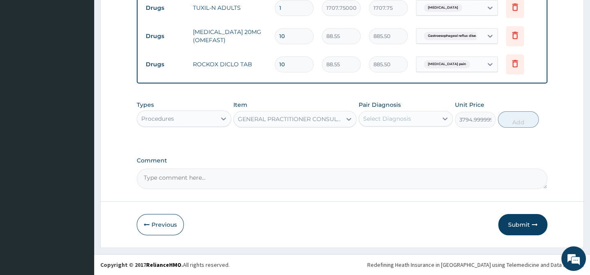
click at [392, 116] on div "Select Diagnosis" at bounding box center [387, 119] width 48 height 8
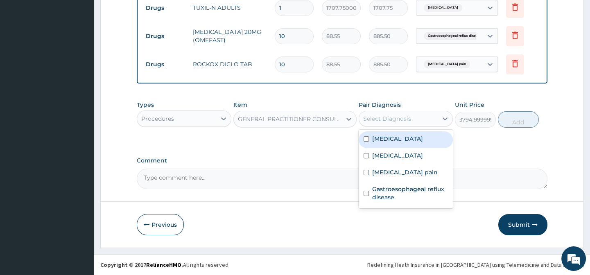
click at [389, 137] on label "Malaria" at bounding box center [397, 139] width 51 height 8
checkbox input "true"
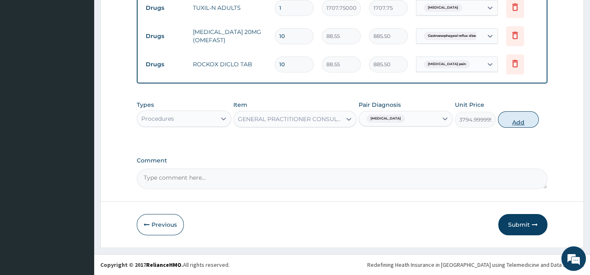
click at [508, 119] on button "Add" at bounding box center [518, 119] width 41 height 16
type input "0"
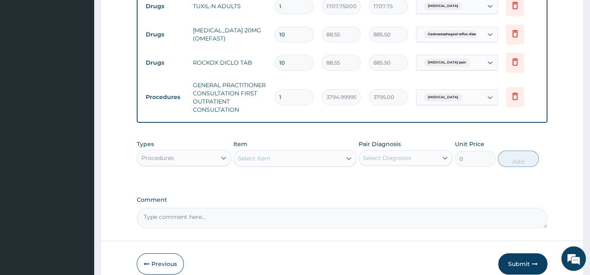
scroll to position [493, 0]
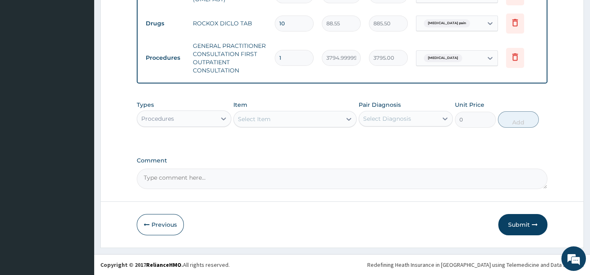
click at [514, 223] on button "Submit" at bounding box center [522, 224] width 49 height 21
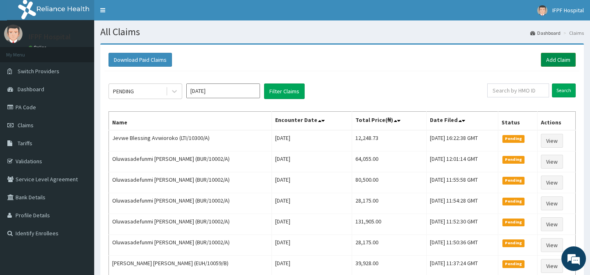
click at [564, 56] on link "Add Claim" at bounding box center [558, 60] width 35 height 14
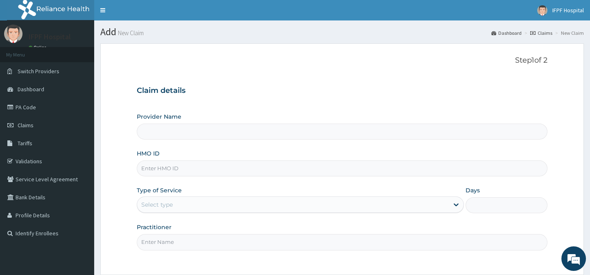
type input "IFPF Hospital"
click at [154, 170] on input "HMO ID" at bounding box center [342, 168] width 410 height 16
paste input "KIG/10003/B"
type input "KIG/10003/B"
click at [162, 201] on div "Select type" at bounding box center [157, 205] width 32 height 8
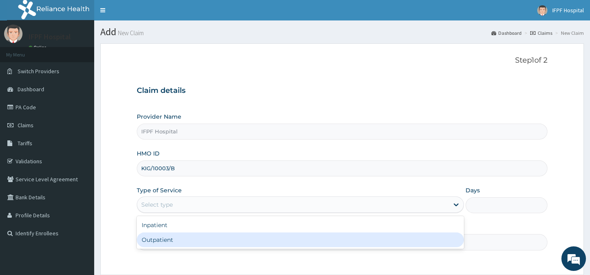
click at [157, 236] on div "Outpatient" at bounding box center [300, 239] width 327 height 15
type input "1"
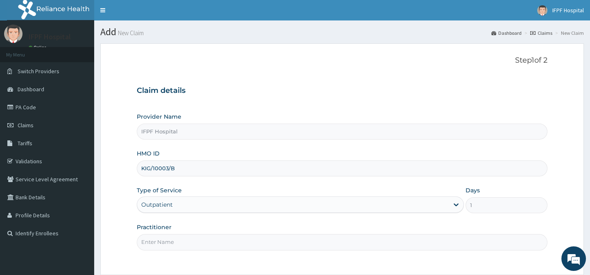
click at [154, 241] on input "Practitioner" at bounding box center [342, 242] width 410 height 16
type input "[PERSON_NAME]"
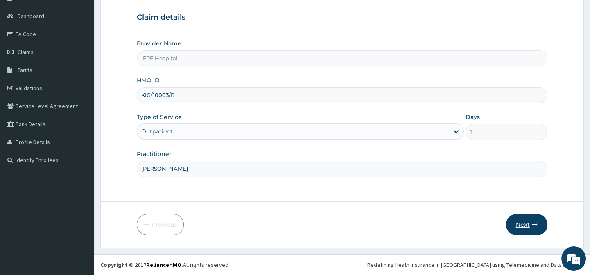
click at [525, 229] on button "Next" at bounding box center [526, 224] width 41 height 21
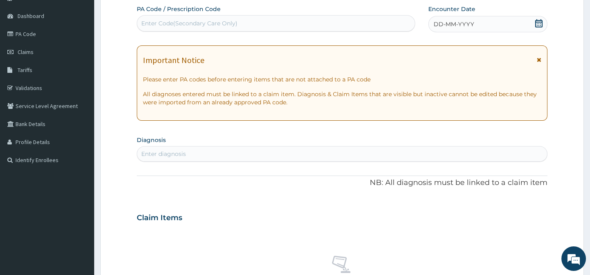
click at [192, 19] on div "Enter Code(Secondary Care Only)" at bounding box center [189, 23] width 96 height 8
type input "PA/CA190B"
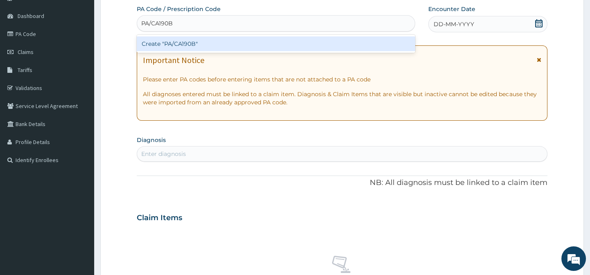
click at [210, 44] on div "Create "PA/CA190B"" at bounding box center [276, 43] width 278 height 15
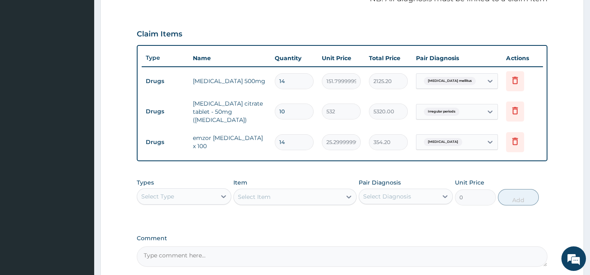
scroll to position [338, 0]
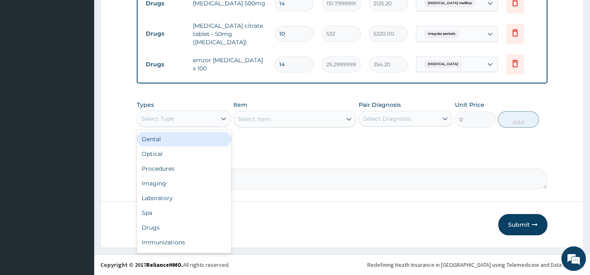
click at [166, 124] on div "Select Type" at bounding box center [176, 118] width 79 height 13
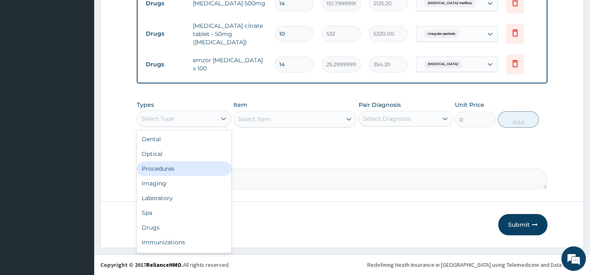
click at [160, 166] on div "Procedures" at bounding box center [184, 168] width 94 height 15
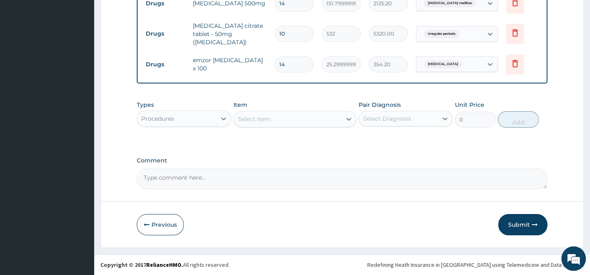
click at [274, 122] on div "Select Item" at bounding box center [288, 119] width 108 height 13
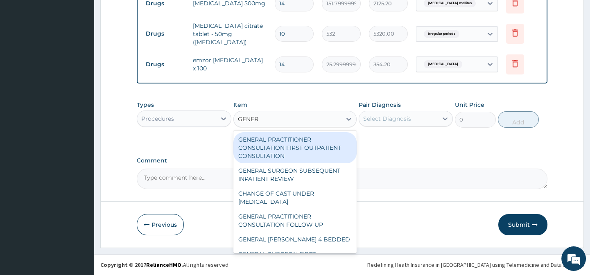
type input "GENERA"
click at [291, 140] on div "GENERAL PRACTITIONER CONSULTATION FIRST OUTPATIENT CONSULTATION" at bounding box center [294, 147] width 123 height 31
type input "3794.9999999999995"
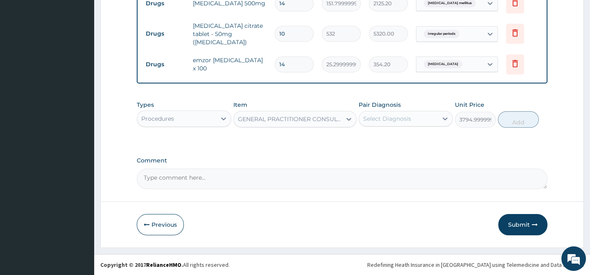
click at [383, 116] on div "Select Diagnosis" at bounding box center [387, 119] width 48 height 8
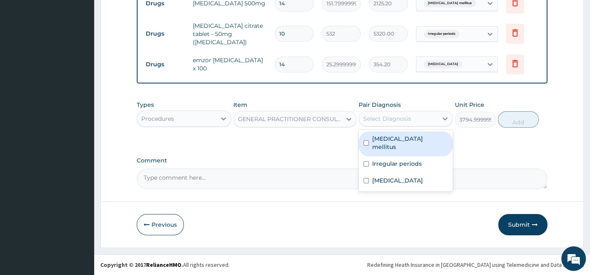
click at [399, 136] on label "[MEDICAL_DATA] mellitus" at bounding box center [410, 143] width 76 height 16
checkbox input "true"
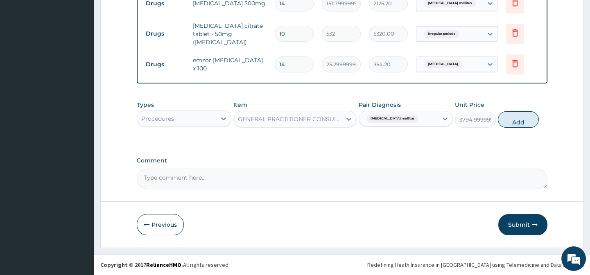
click at [516, 122] on button "Add" at bounding box center [518, 119] width 41 height 16
type input "0"
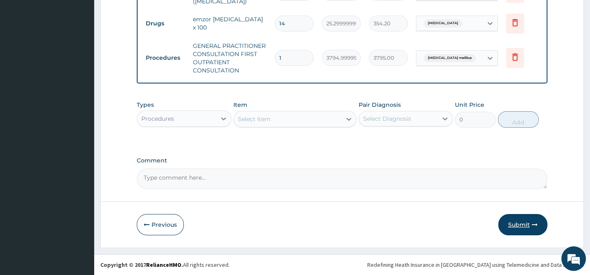
click at [525, 222] on button "Submit" at bounding box center [522, 224] width 49 height 21
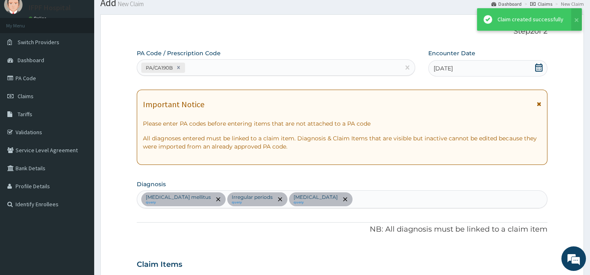
scroll to position [379, 0]
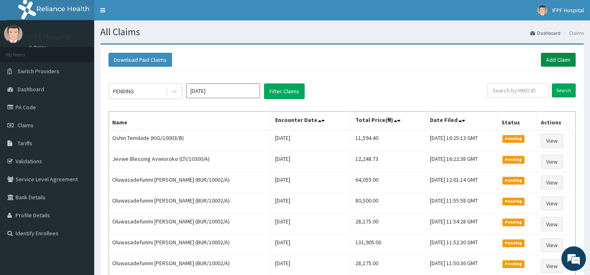
click at [566, 58] on link "Add Claim" at bounding box center [558, 60] width 35 height 14
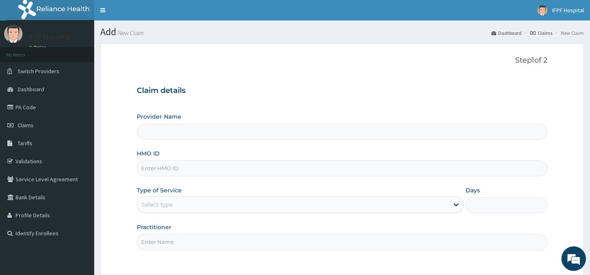
scroll to position [73, 0]
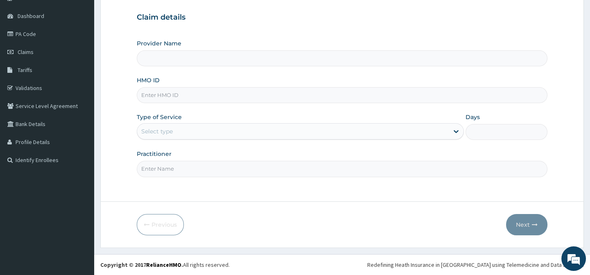
type input "IFPF Hospital"
click at [146, 94] on input "HMO ID" at bounding box center [342, 95] width 410 height 16
paste input "TVT/10083/B"
type input "TVT/10083/B"
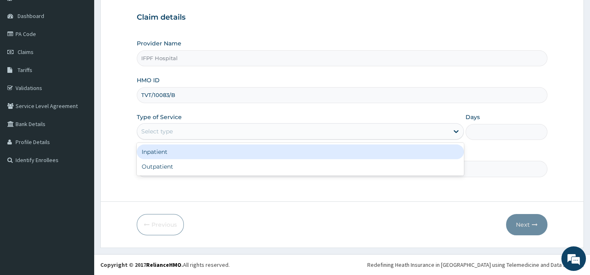
click at [159, 133] on div "Select type" at bounding box center [157, 131] width 32 height 8
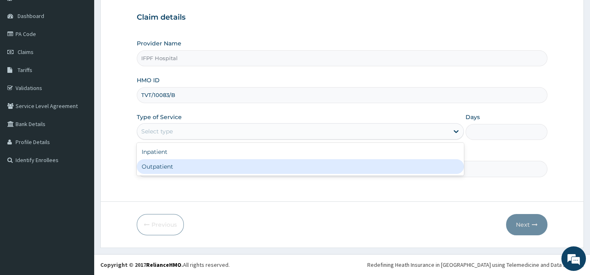
click at [157, 163] on div "Outpatient" at bounding box center [300, 166] width 327 height 15
type input "1"
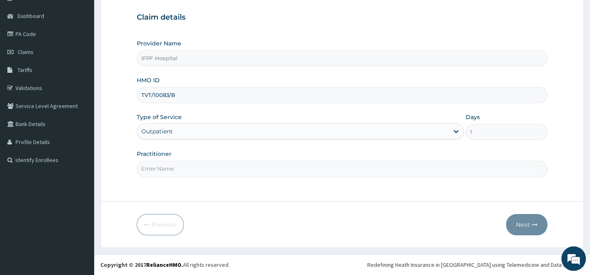
click at [158, 175] on input "Practitioner" at bounding box center [342, 169] width 410 height 16
type input "DR TOLANI"
click at [512, 220] on button "Next" at bounding box center [526, 224] width 41 height 21
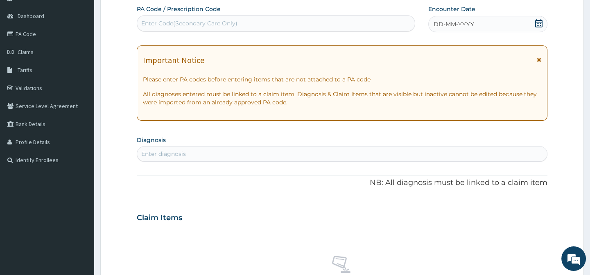
click at [236, 23] on div "Enter Code(Secondary Care Only)" at bounding box center [275, 23] width 277 height 13
type input "PA/C3C74F"
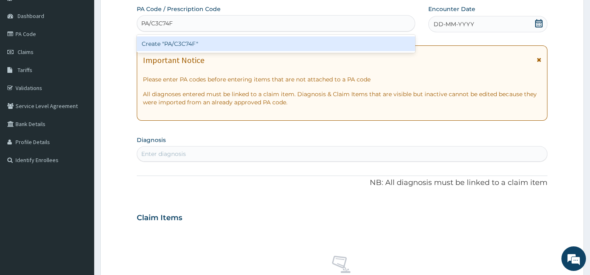
click at [211, 41] on div "Create "PA/C3C74F"" at bounding box center [276, 43] width 278 height 15
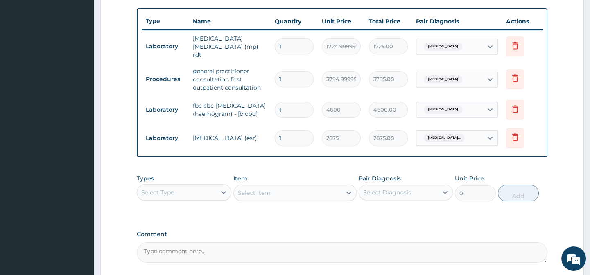
scroll to position [375, 0]
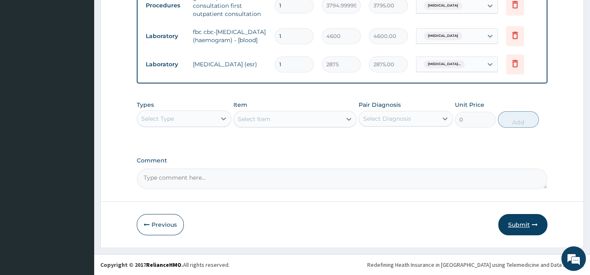
click at [516, 222] on button "Submit" at bounding box center [522, 224] width 49 height 21
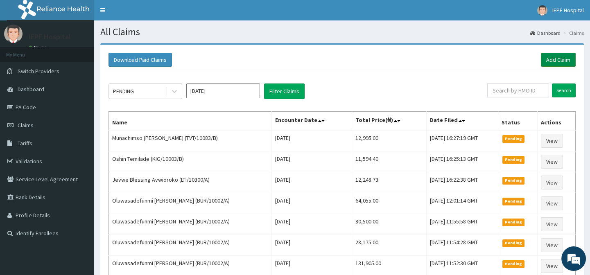
click at [553, 63] on link "Add Claim" at bounding box center [558, 60] width 35 height 14
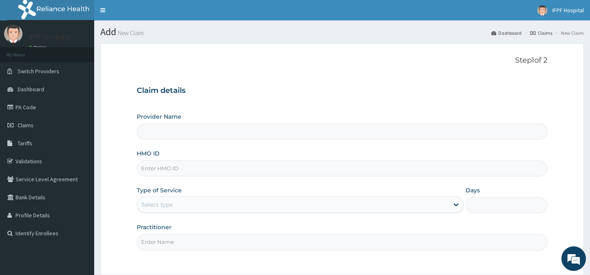
type input "IFPF Hospital"
click at [154, 169] on input "HMO ID" at bounding box center [342, 168] width 410 height 16
paste input "TVT/10083/B"
type input "TVT/10083/B"
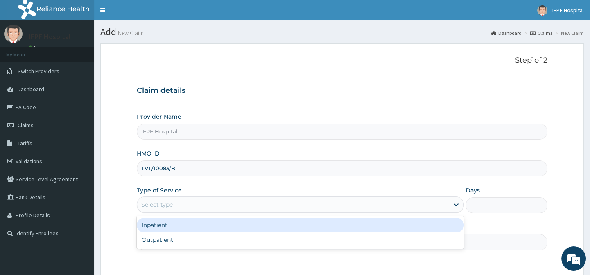
click at [159, 203] on div "Select type" at bounding box center [157, 205] width 32 height 8
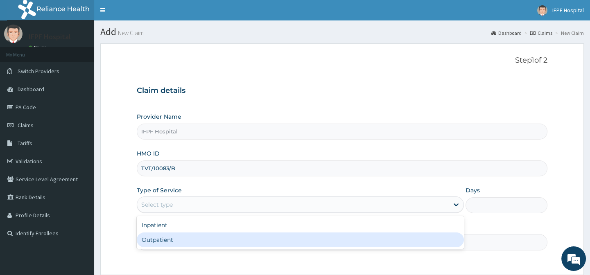
click at [154, 241] on div "Outpatient" at bounding box center [300, 239] width 327 height 15
type input "1"
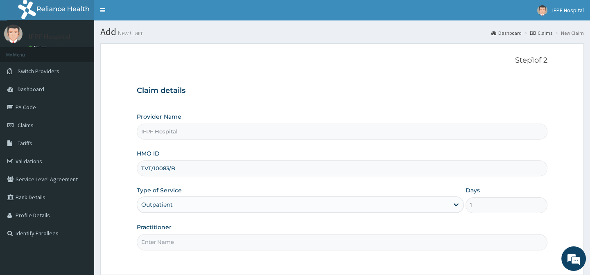
click at [154, 241] on input "Practitioner" at bounding box center [342, 242] width 410 height 16
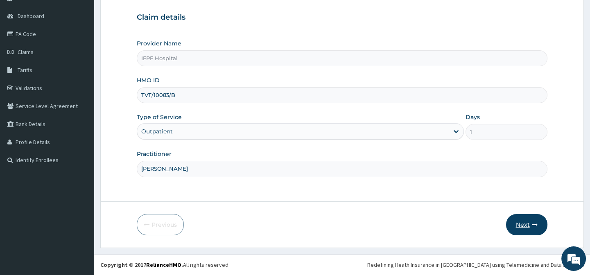
type input "DR TOLANI"
click at [532, 221] on button "Next" at bounding box center [526, 224] width 41 height 21
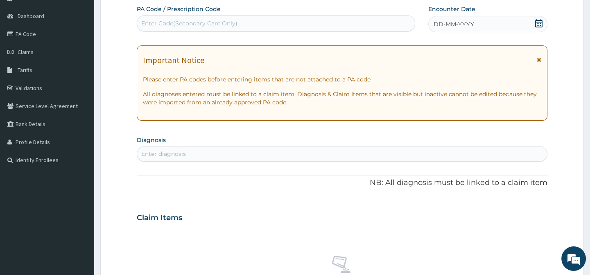
click at [270, 25] on div "Enter Code(Secondary Care Only)" at bounding box center [275, 23] width 277 height 13
type input "PA/946BED"
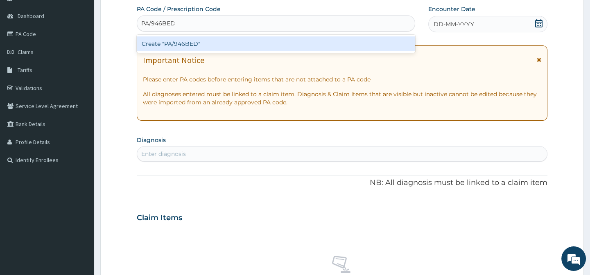
click at [239, 41] on div "Create "PA/946BED"" at bounding box center [276, 43] width 278 height 15
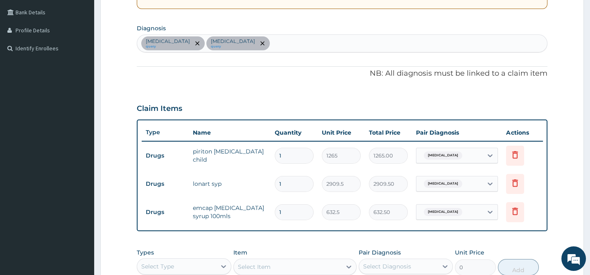
scroll to position [334, 0]
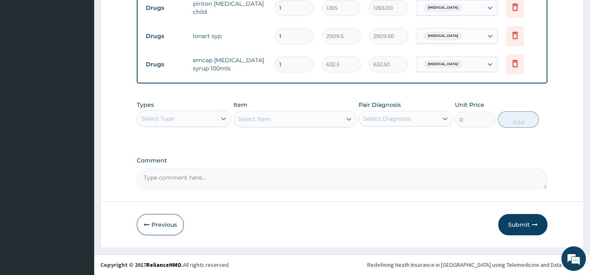
click at [178, 122] on div "Select Type" at bounding box center [176, 118] width 79 height 13
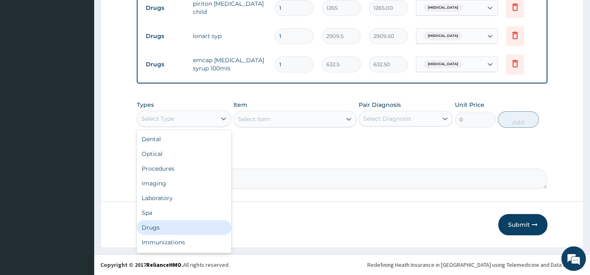
click at [154, 233] on div "Drugs" at bounding box center [184, 227] width 94 height 15
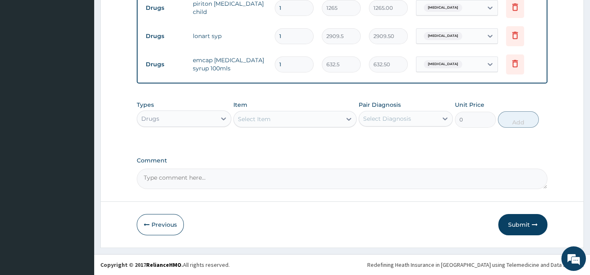
click at [279, 118] on div "Select Item" at bounding box center [288, 119] width 108 height 13
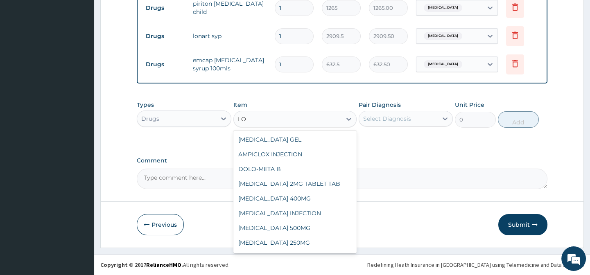
type input "L"
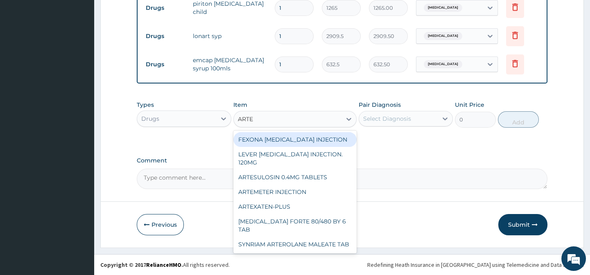
type input "ARTEM"
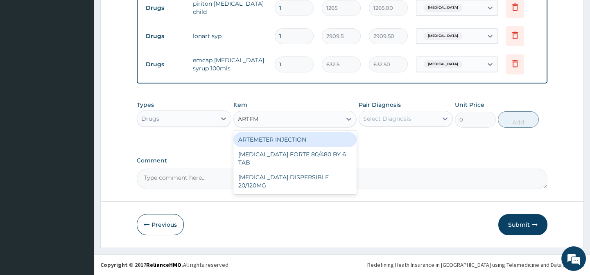
click at [286, 142] on div "ARTEMETER INJECTION" at bounding box center [294, 139] width 123 height 15
type input "1012"
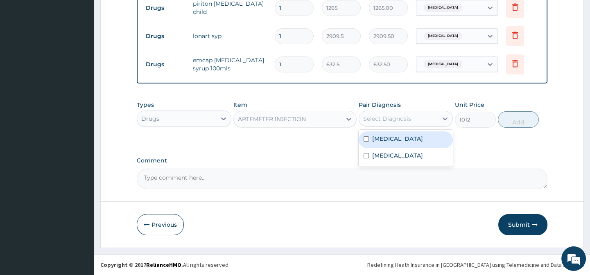
click at [390, 118] on div "Select Diagnosis" at bounding box center [398, 118] width 79 height 13
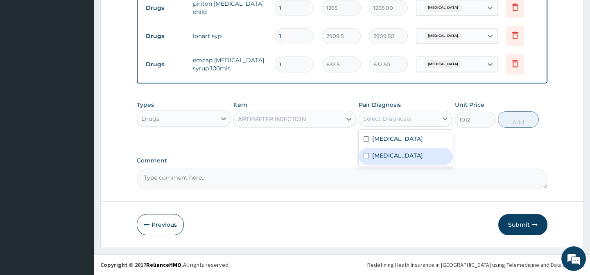
click at [382, 159] on label "Malaria" at bounding box center [397, 155] width 51 height 8
checkbox input "true"
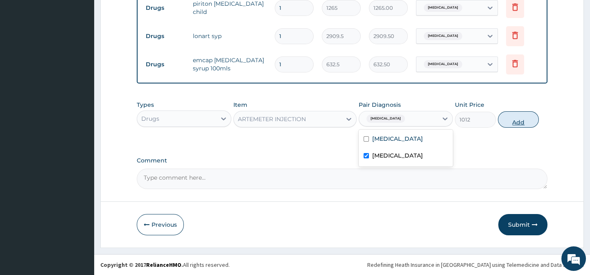
click at [529, 124] on button "Add" at bounding box center [518, 119] width 41 height 16
type input "0"
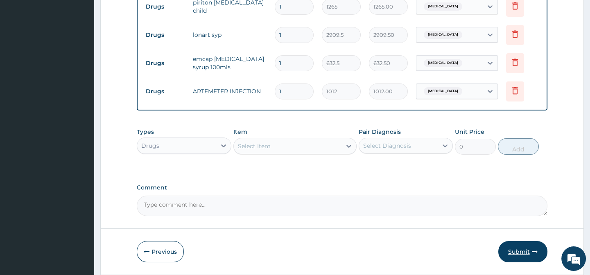
click at [533, 255] on icon "button" at bounding box center [535, 252] width 6 height 6
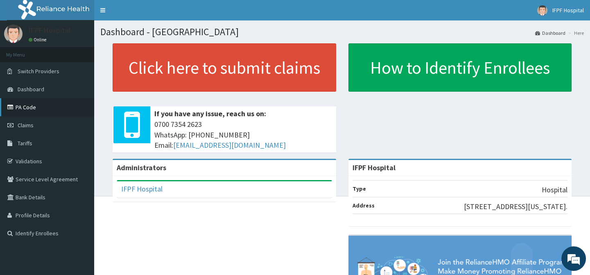
click at [33, 106] on link "PA Code" at bounding box center [47, 107] width 94 height 18
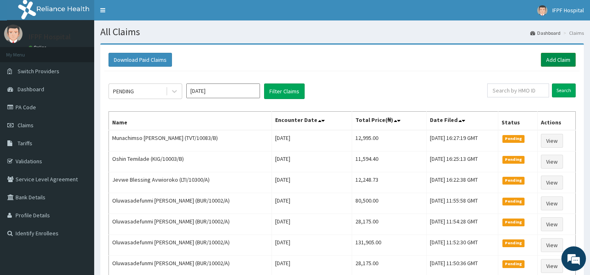
click at [567, 56] on link "Add Claim" at bounding box center [558, 60] width 35 height 14
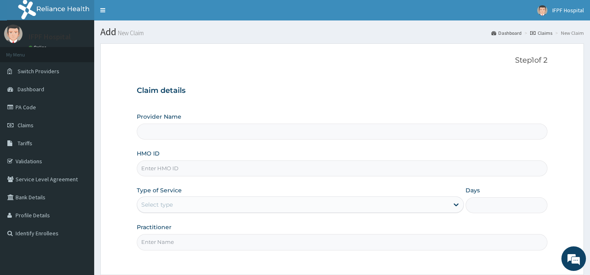
type input "IFPF Hospital"
click at [150, 168] on input "HMO ID" at bounding box center [342, 168] width 410 height 16
paste input "LTI/10300/A"
type input "LTI/10300/A"
click at [159, 201] on div "Select type" at bounding box center [157, 205] width 32 height 8
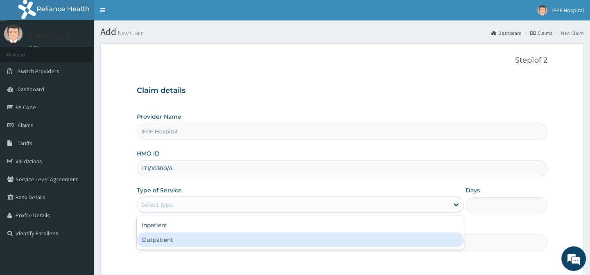
click at [161, 237] on div "Outpatient" at bounding box center [300, 239] width 327 height 15
type input "1"
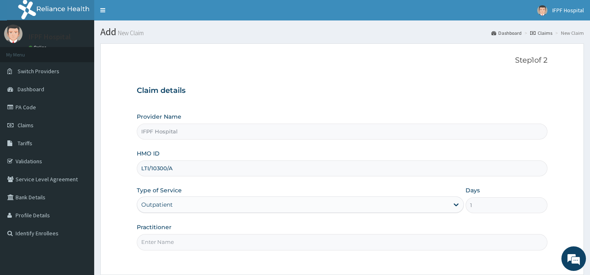
click at [161, 237] on input "Practitioner" at bounding box center [342, 242] width 410 height 16
type input "[PERSON_NAME]"
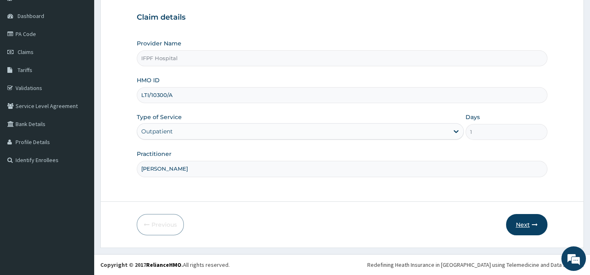
click at [522, 221] on button "Next" at bounding box center [526, 224] width 41 height 21
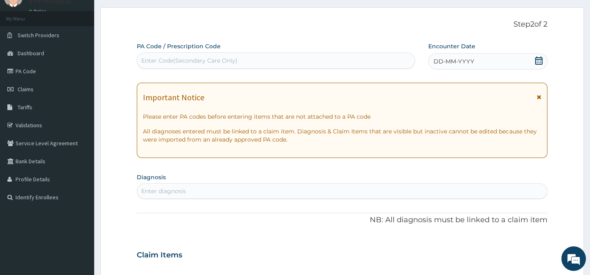
scroll to position [0, 0]
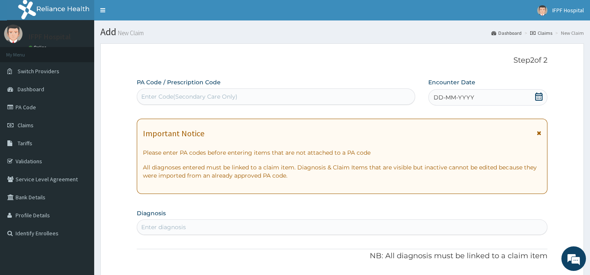
click at [223, 101] on div "Enter Code(Secondary Care Only)" at bounding box center [275, 96] width 277 height 13
type input "PA/7594B2"
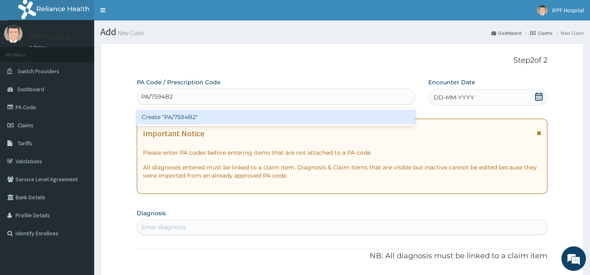
click at [208, 119] on div "Create "PA/7594B2"" at bounding box center [276, 117] width 278 height 15
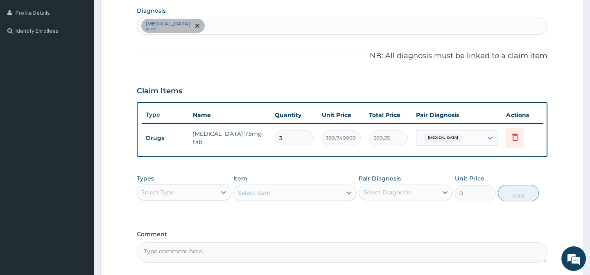
scroll to position [281, 0]
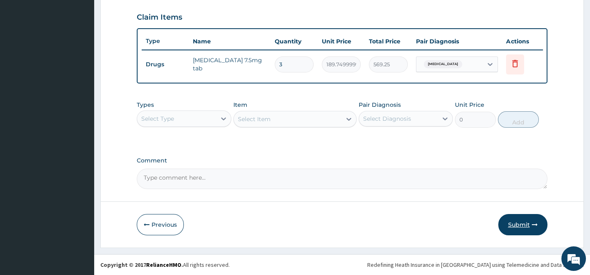
click at [537, 223] on button "Submit" at bounding box center [522, 224] width 49 height 21
